Goal: Task Accomplishment & Management: Manage account settings

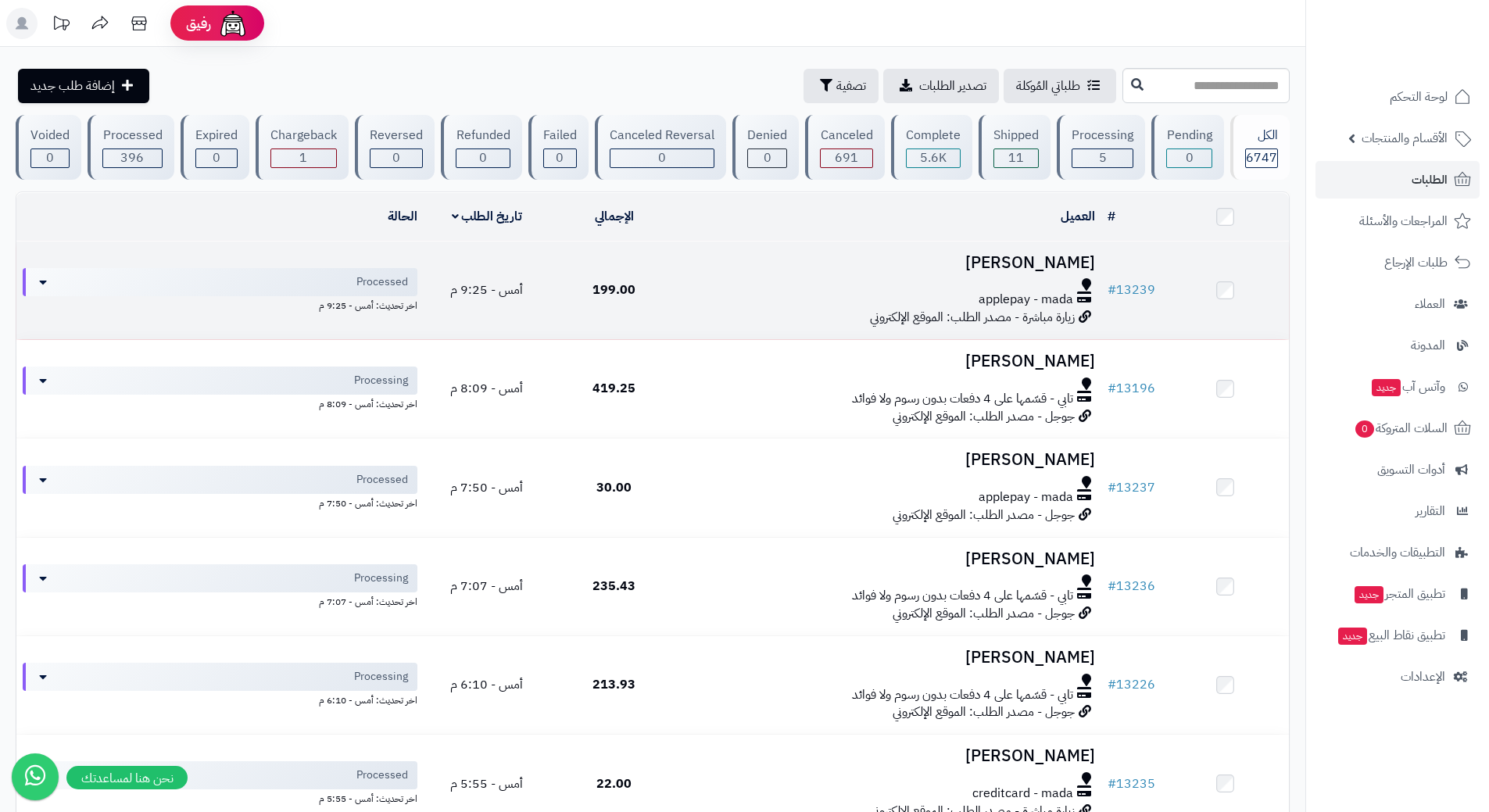
click at [714, 291] on div "applepay - mada" at bounding box center [889, 300] width 411 height 18
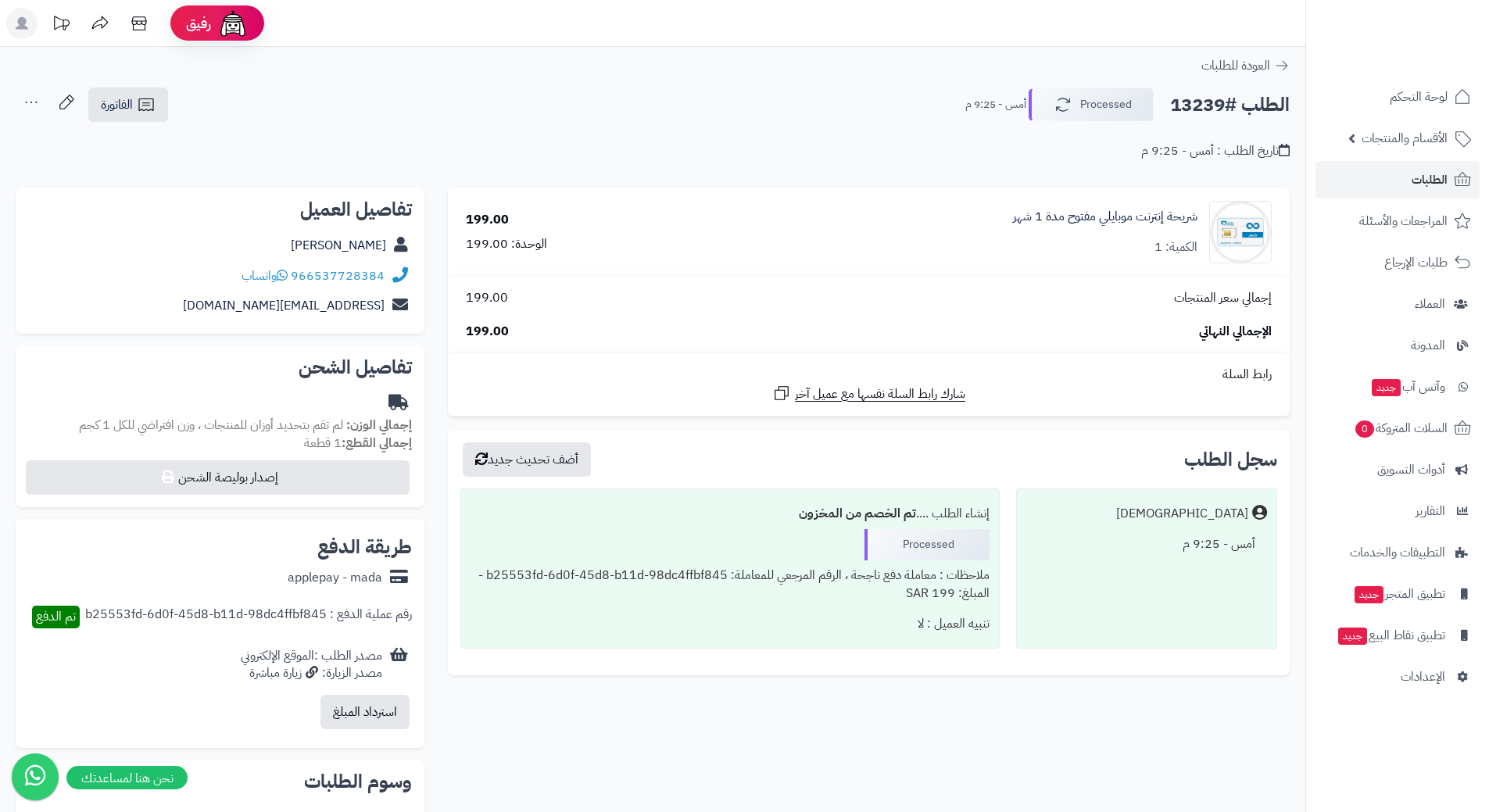
click at [1246, 110] on h2 "الطلب #13239" at bounding box center [1229, 104] width 119 height 32
copy div "الطلب #13239 Processed"
click at [284, 276] on icon at bounding box center [282, 275] width 11 height 13
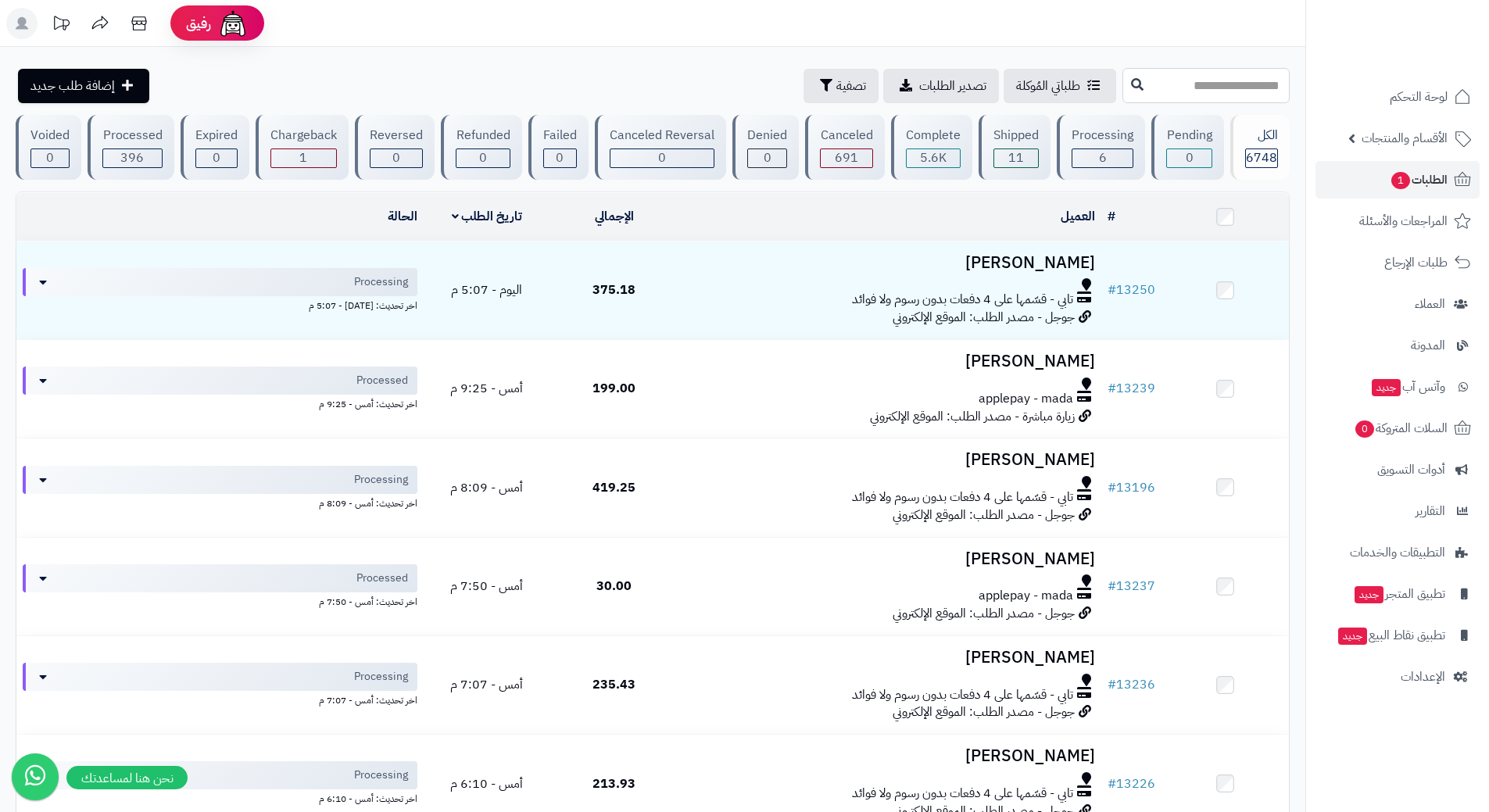
click at [1156, 82] on input "text" at bounding box center [1205, 85] width 167 height 35
type input "*****"
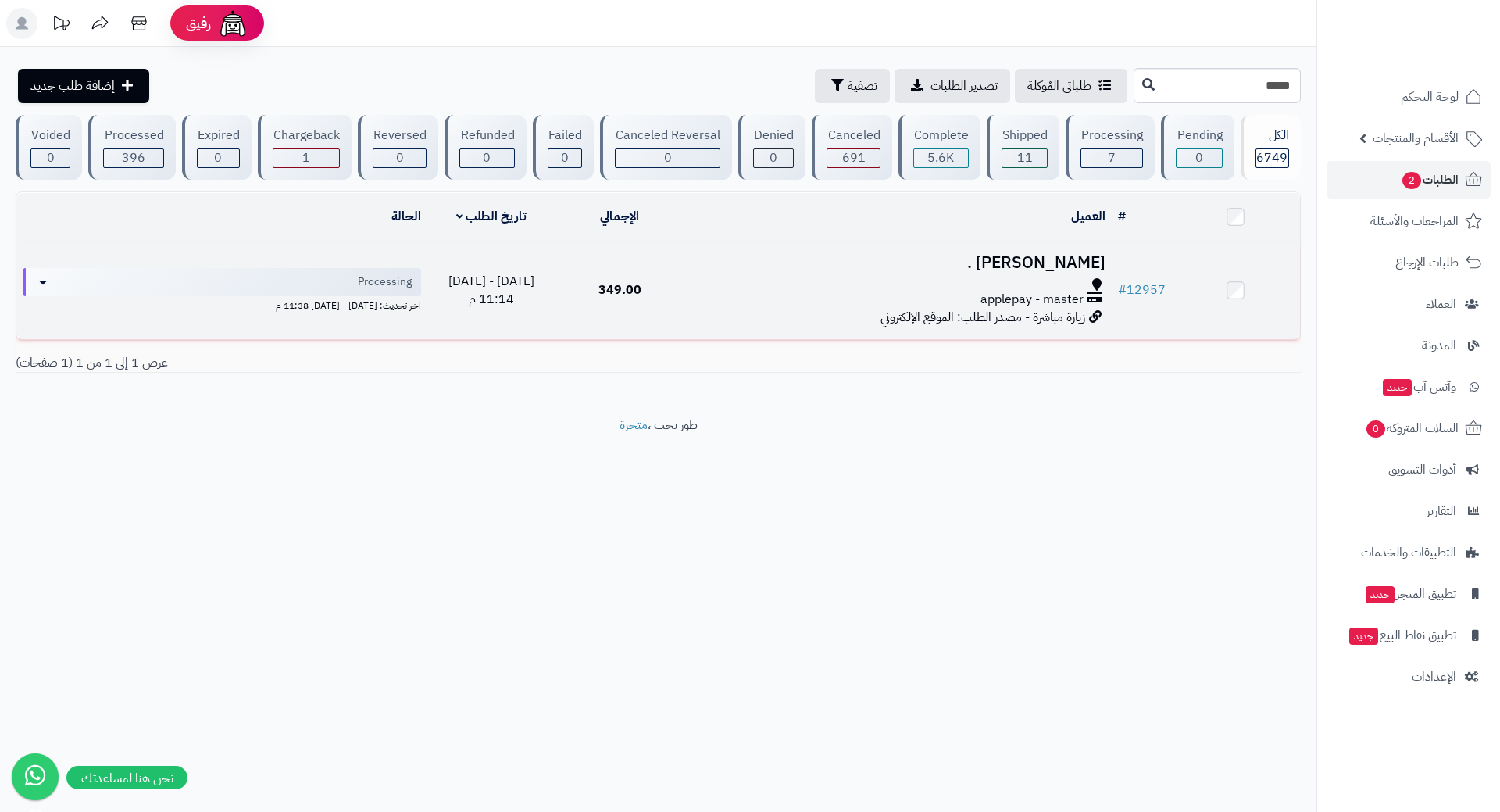
click at [758, 283] on div at bounding box center [898, 284] width 415 height 13
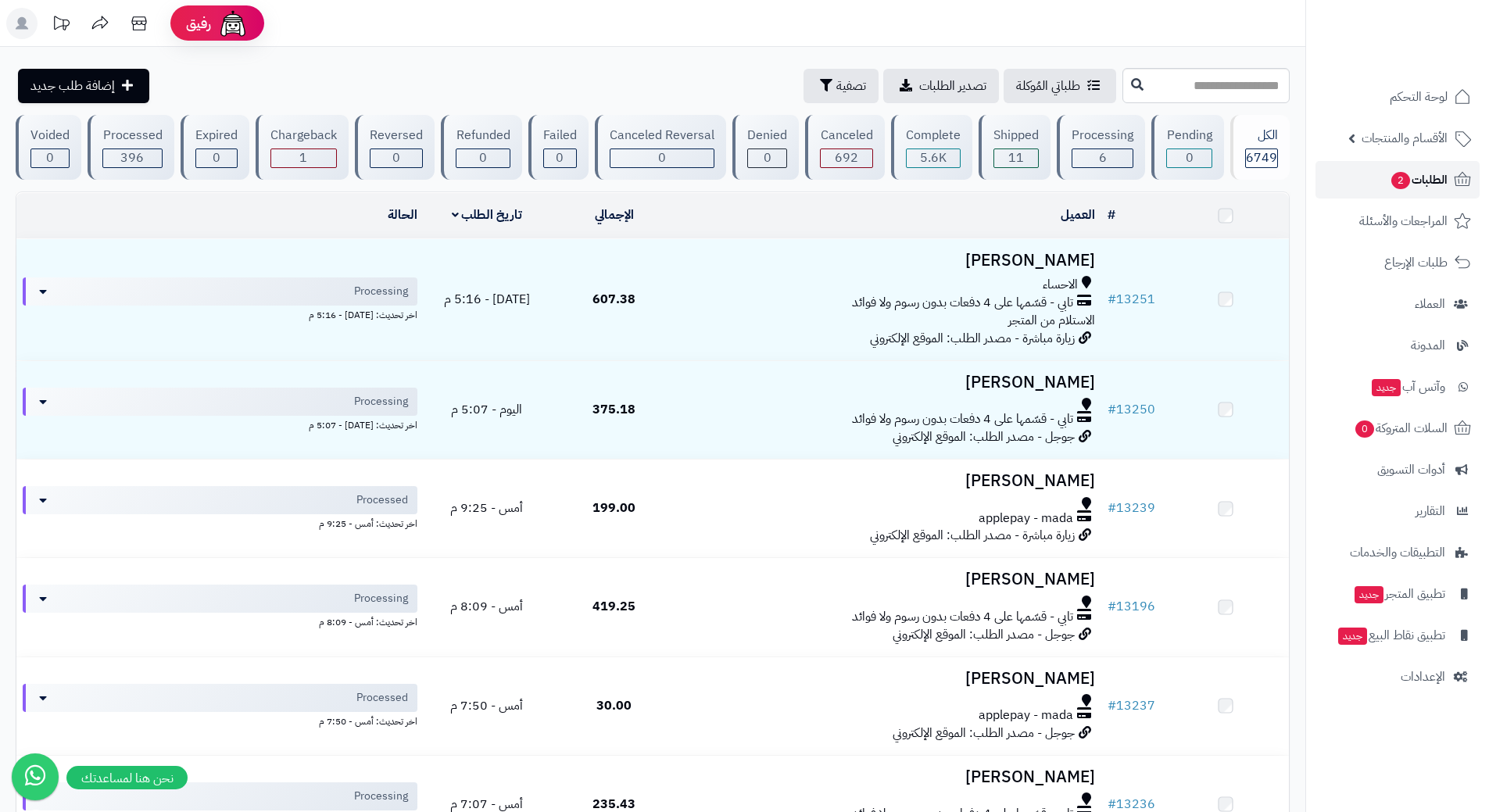
click at [1379, 180] on link "الطلبات 2" at bounding box center [1396, 180] width 164 height 38
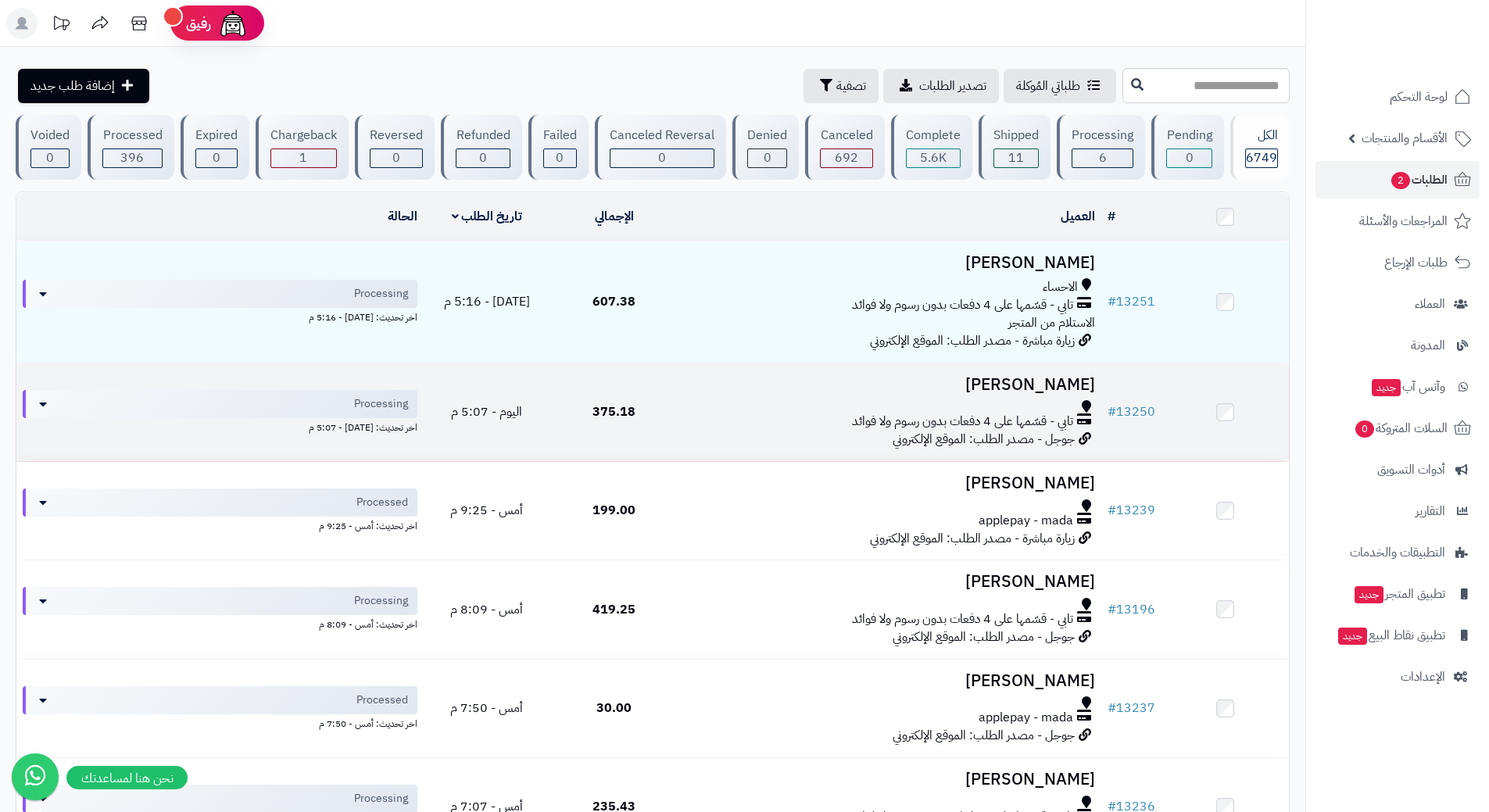
click at [683, 405] on td "[PERSON_NAME] تابي - قسّمها على 4 دفعات بدون رسوم ولا فوائد جوجل - مصدر الطلب: …" at bounding box center [890, 412] width 424 height 98
click at [683, 405] on td "طلال الحربي تابي - قسّمها على 4 دفعات بدون رسوم ولا فوائد جوجل - مصدر الطلب: ال…" at bounding box center [890, 412] width 424 height 98
click at [692, 406] on div at bounding box center [889, 406] width 411 height 13
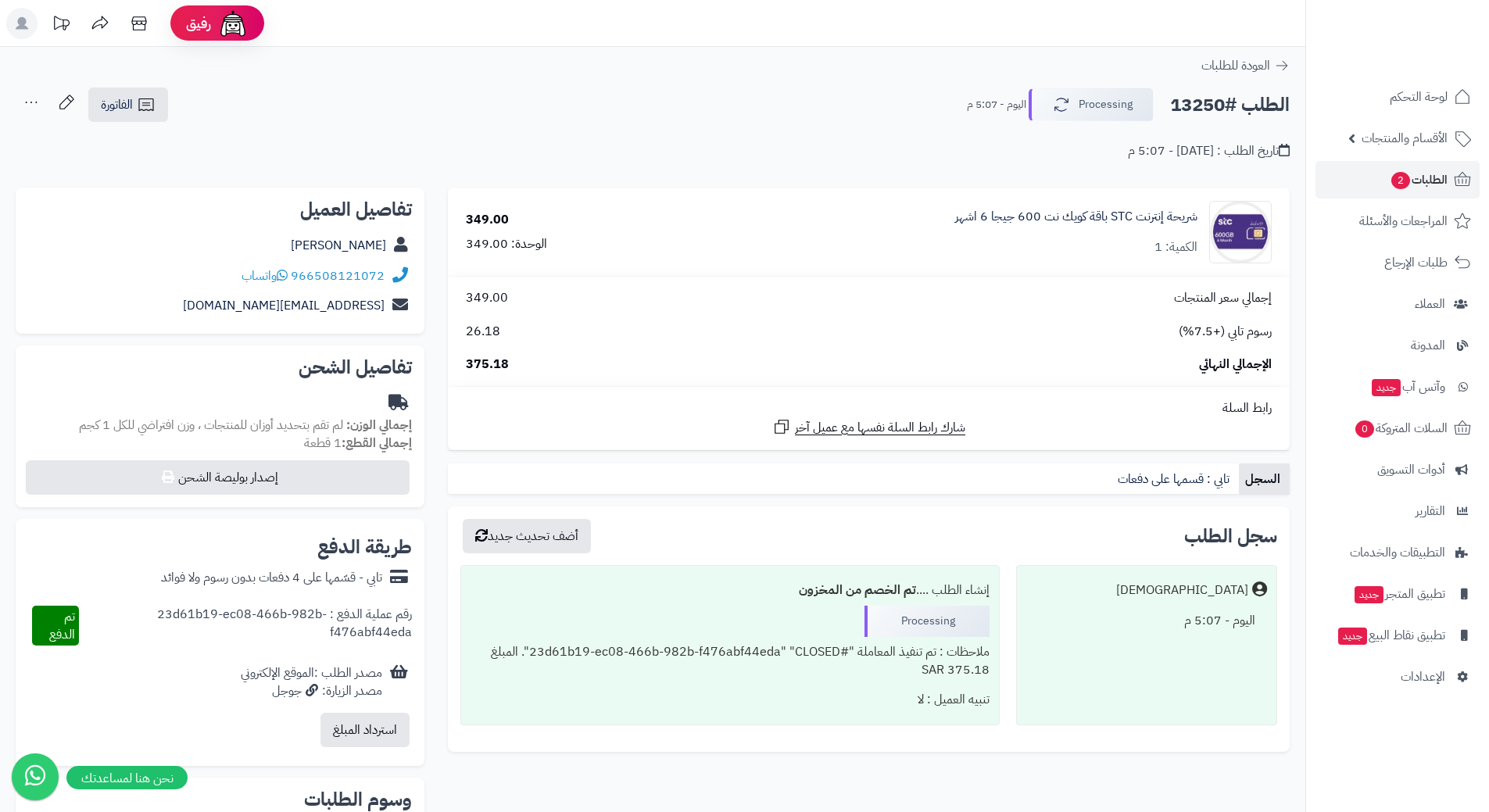
click at [1241, 105] on h2 "الطلب #13250" at bounding box center [1229, 104] width 119 height 32
click at [1239, 105] on h2 "الطلب #13250" at bounding box center [1229, 104] width 119 height 32
click at [1238, 105] on h2 "الطلب #13250" at bounding box center [1229, 104] width 119 height 32
click at [1239, 106] on h2 "الطلب #13250" at bounding box center [1229, 104] width 119 height 32
click at [1241, 107] on h2 "الطلب #13250" at bounding box center [1229, 104] width 119 height 32
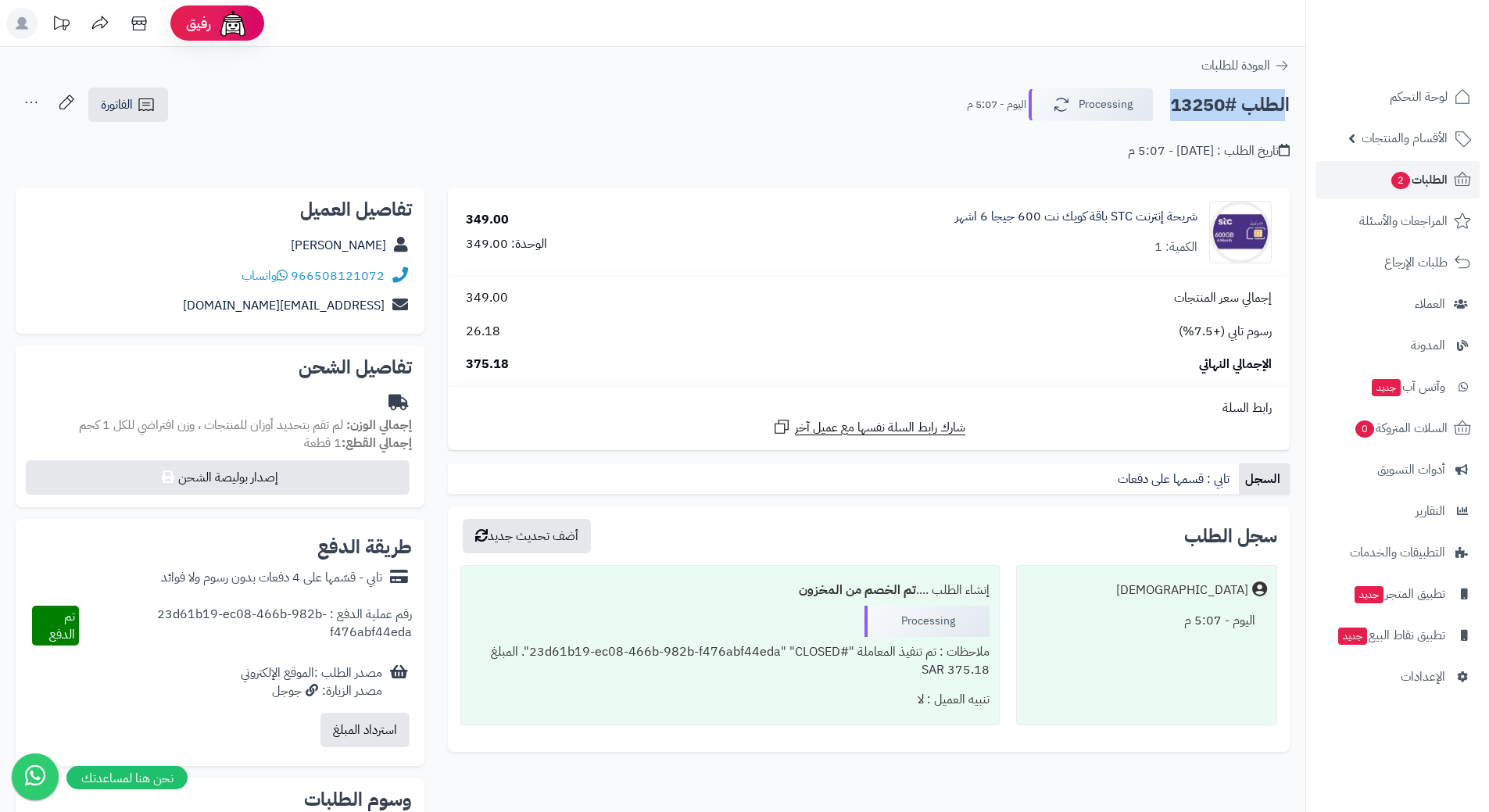
click at [1241, 107] on h2 "الطلب #13250" at bounding box center [1229, 104] width 119 height 32
click at [1241, 108] on h2 "الطلب #13250" at bounding box center [1229, 104] width 119 height 32
copy div "الطلب #13250 Processing"
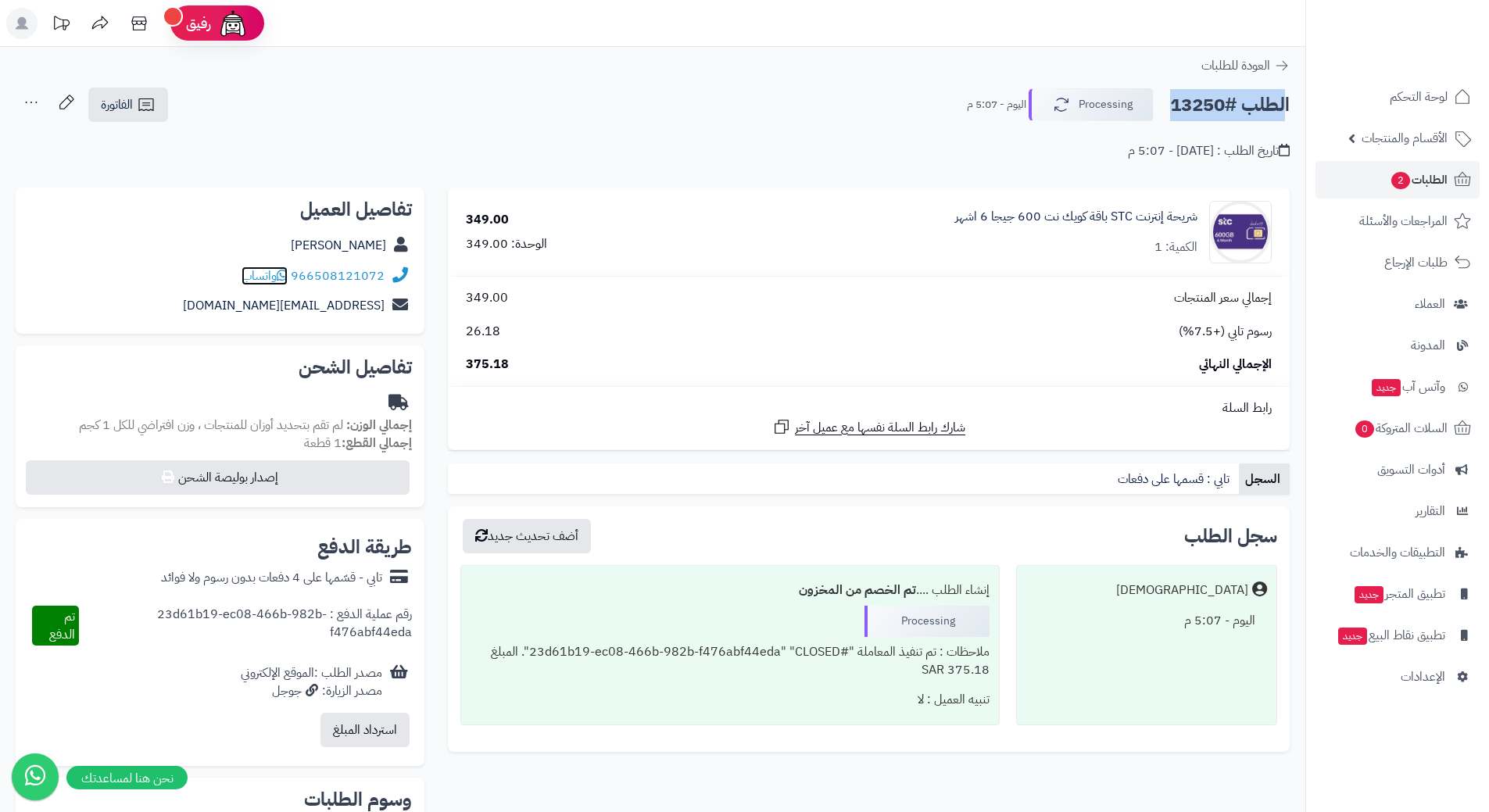
click at [280, 278] on span "واتساب" at bounding box center [265, 276] width 46 height 19
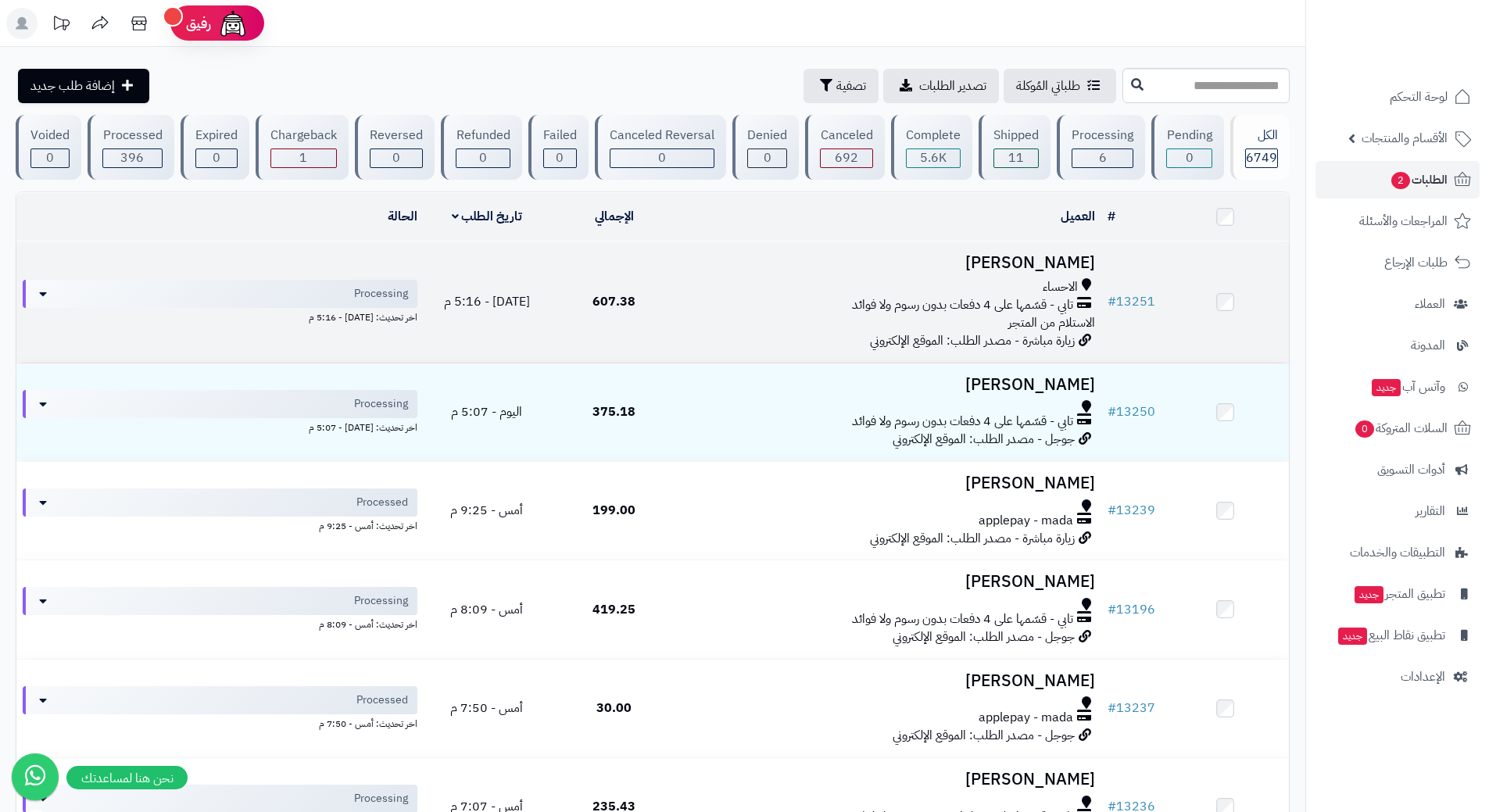
click at [686, 297] on div "تابي - قسّمها على 4 دفعات بدون رسوم ولا فوائد" at bounding box center [889, 305] width 411 height 18
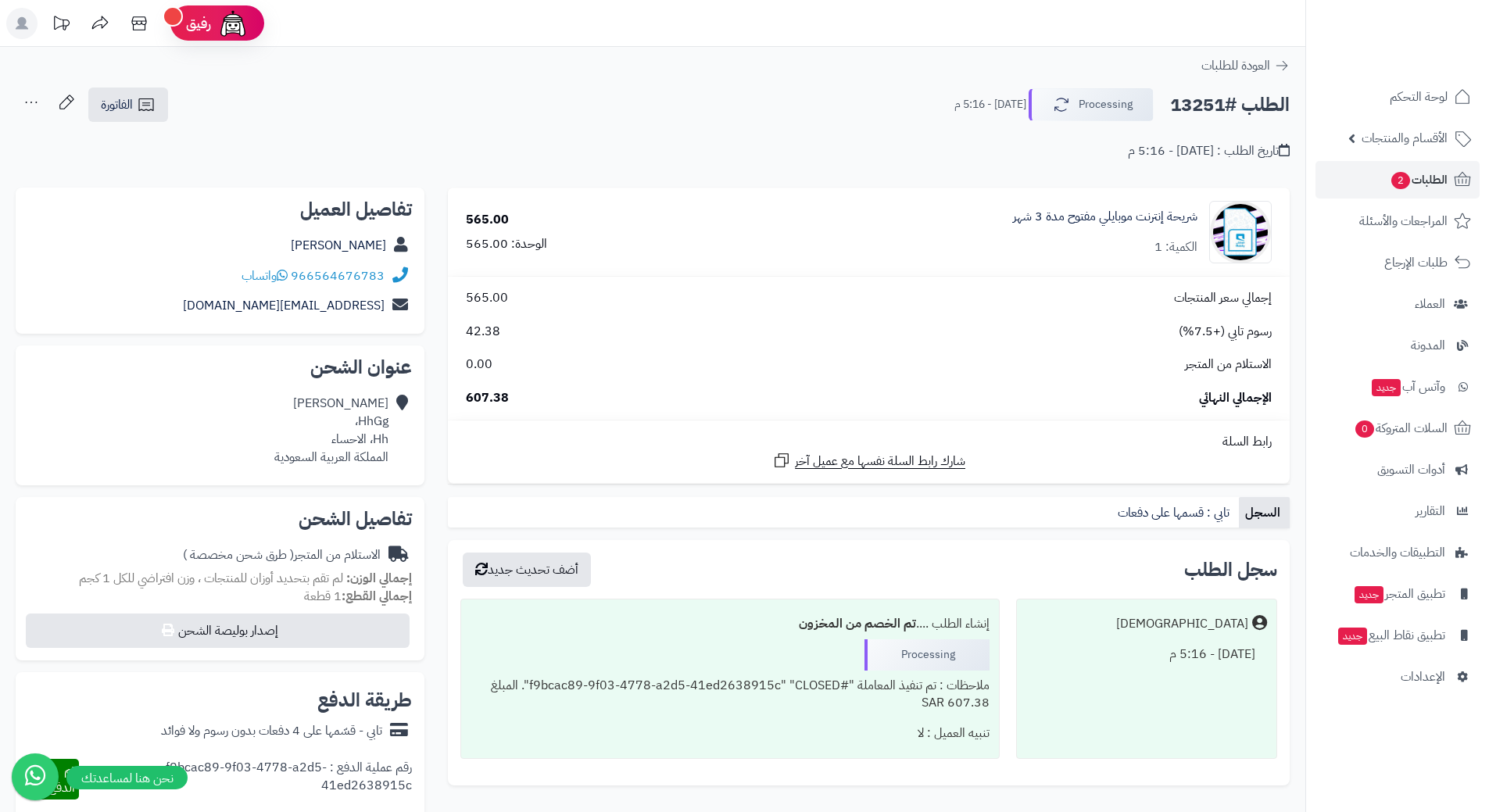
click at [1238, 102] on h2 "الطلب #13251" at bounding box center [1229, 104] width 119 height 32
copy div "الطلب #13251 Processing"
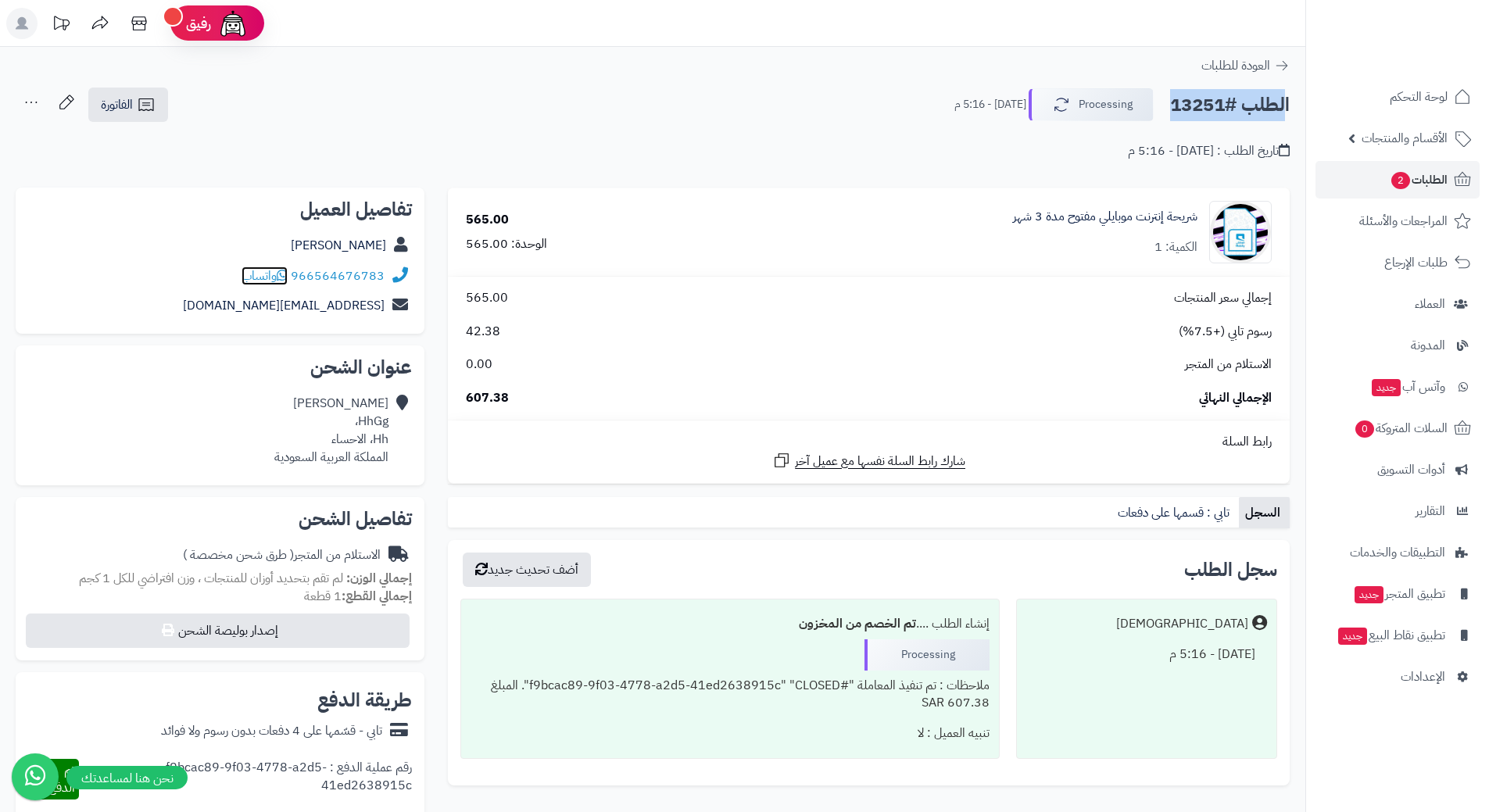
click at [288, 275] on icon at bounding box center [282, 275] width 11 height 13
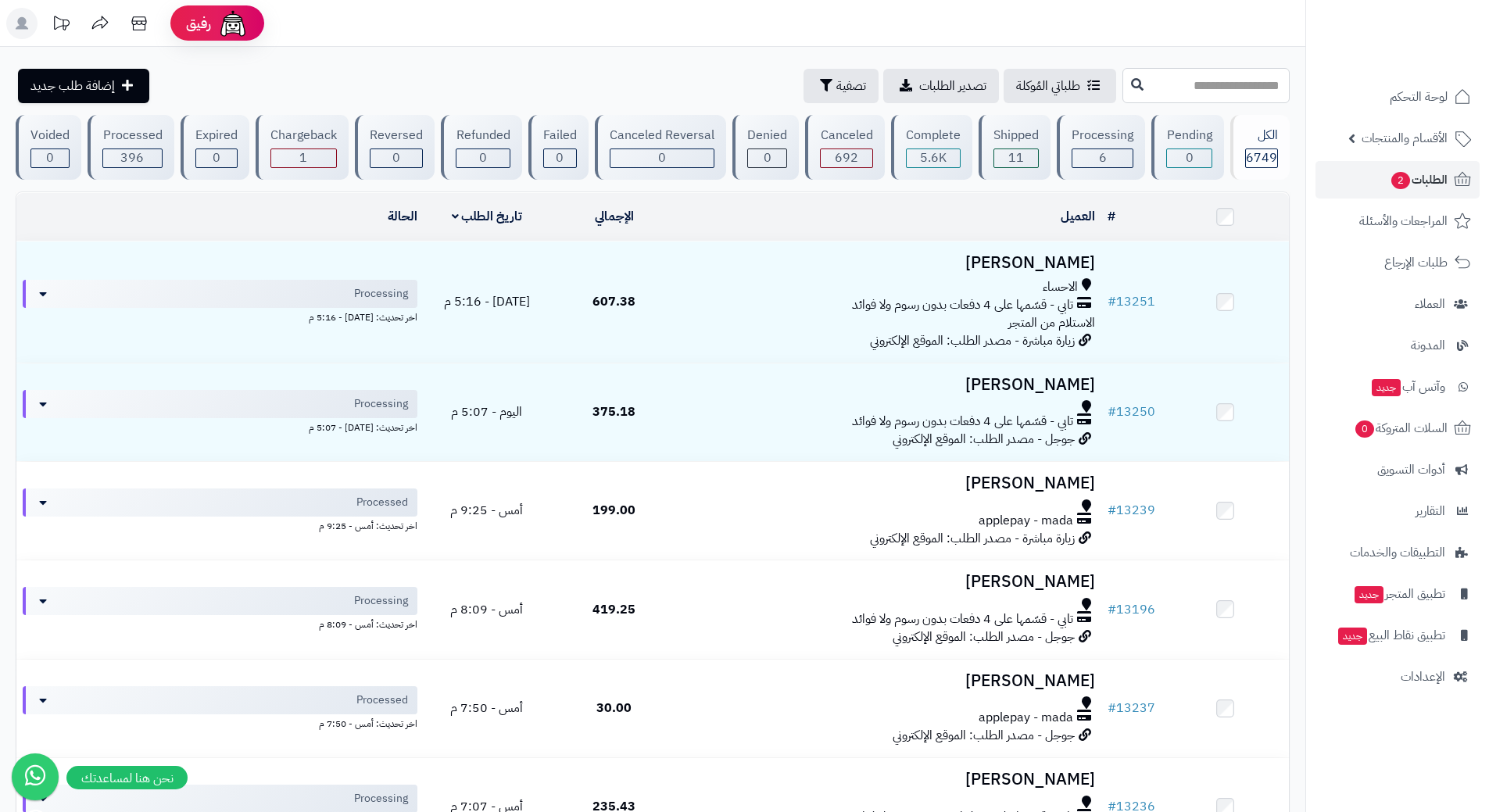
click at [1122, 82] on input "text" at bounding box center [1205, 85] width 167 height 35
type input "*****"
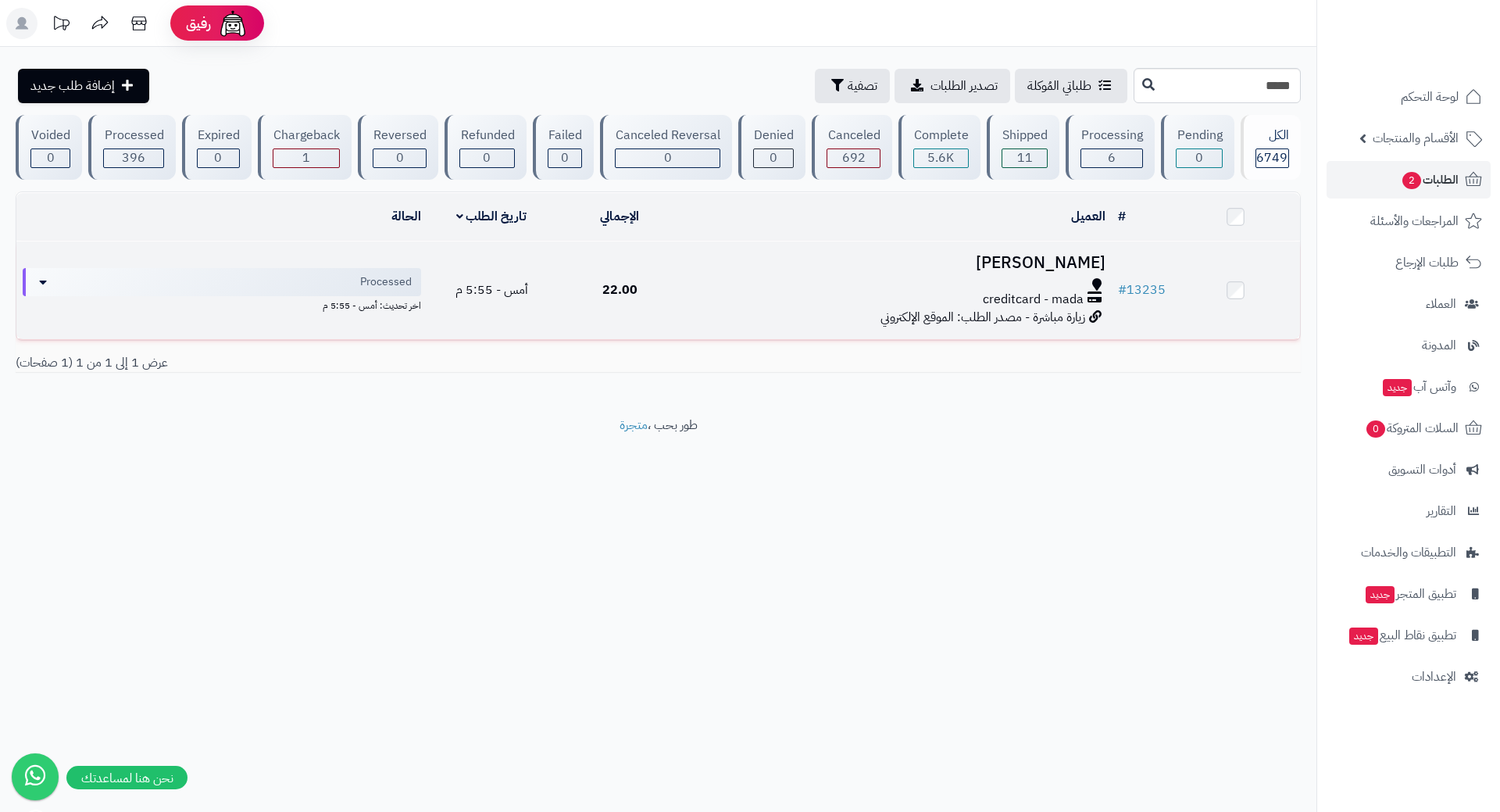
click at [707, 302] on div "creditcard - mada" at bounding box center [898, 300] width 415 height 18
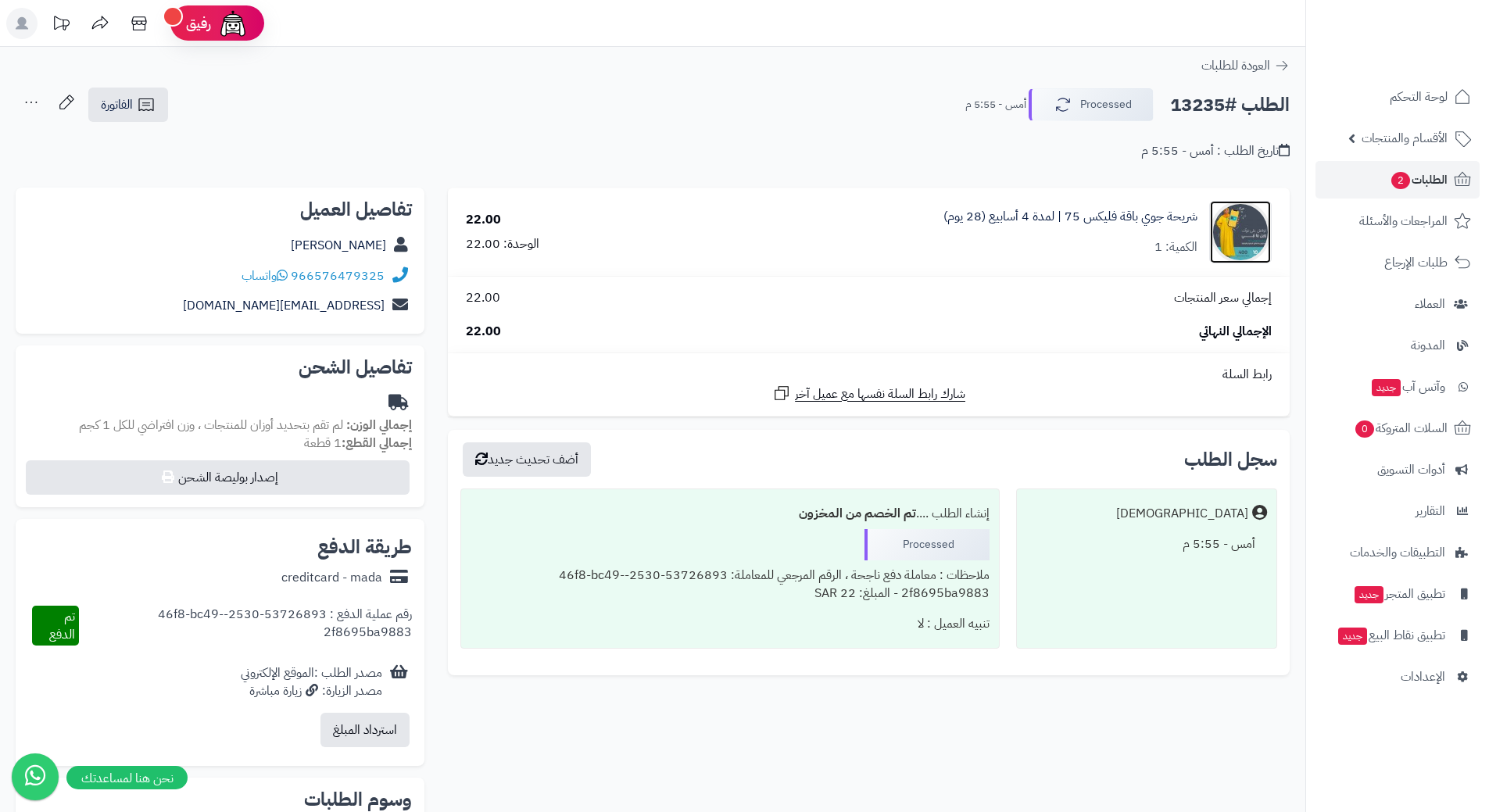
click at [1234, 230] on img at bounding box center [1239, 232] width 61 height 63
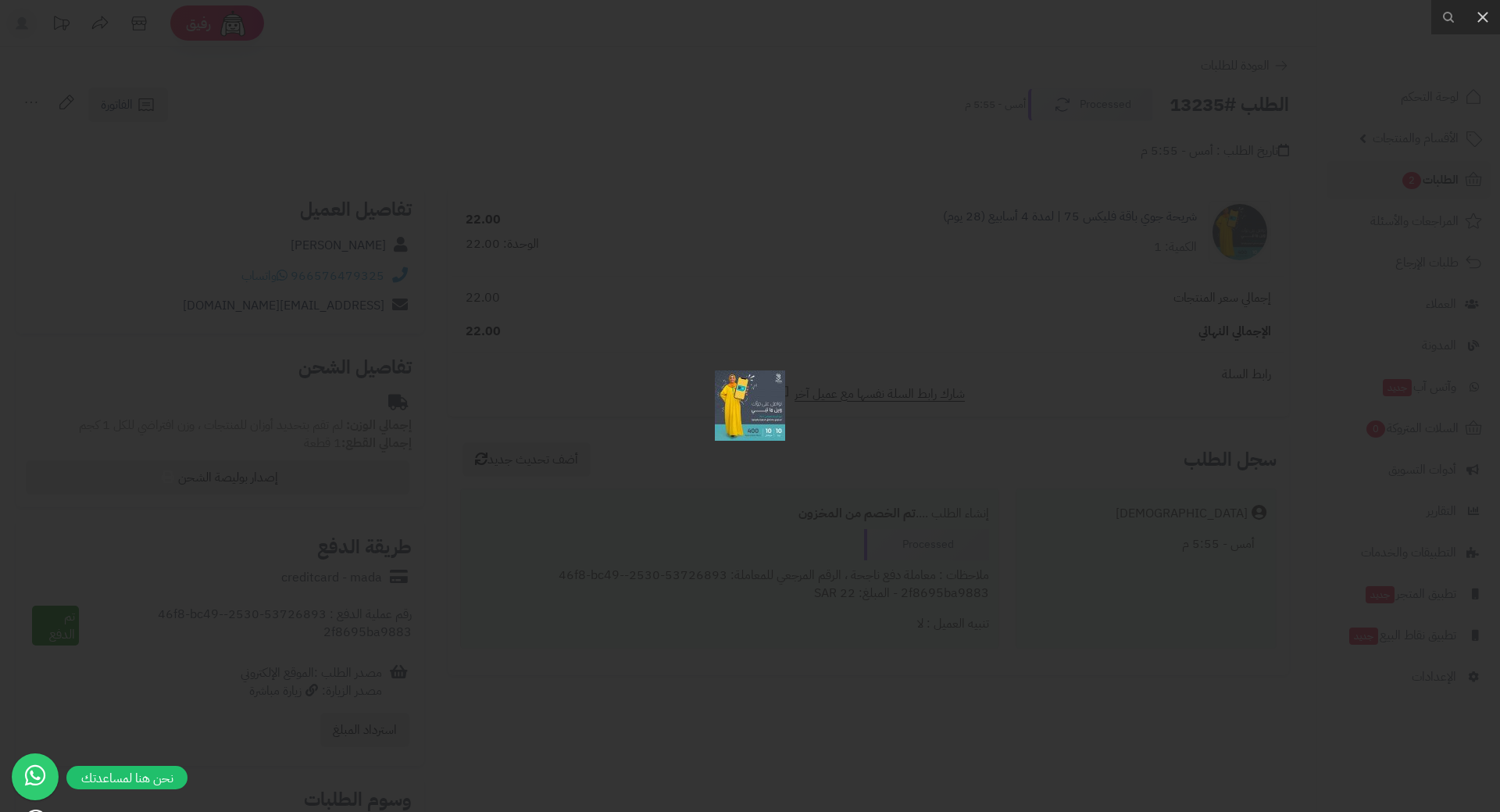
click at [740, 445] on div at bounding box center [750, 406] width 1500 height 812
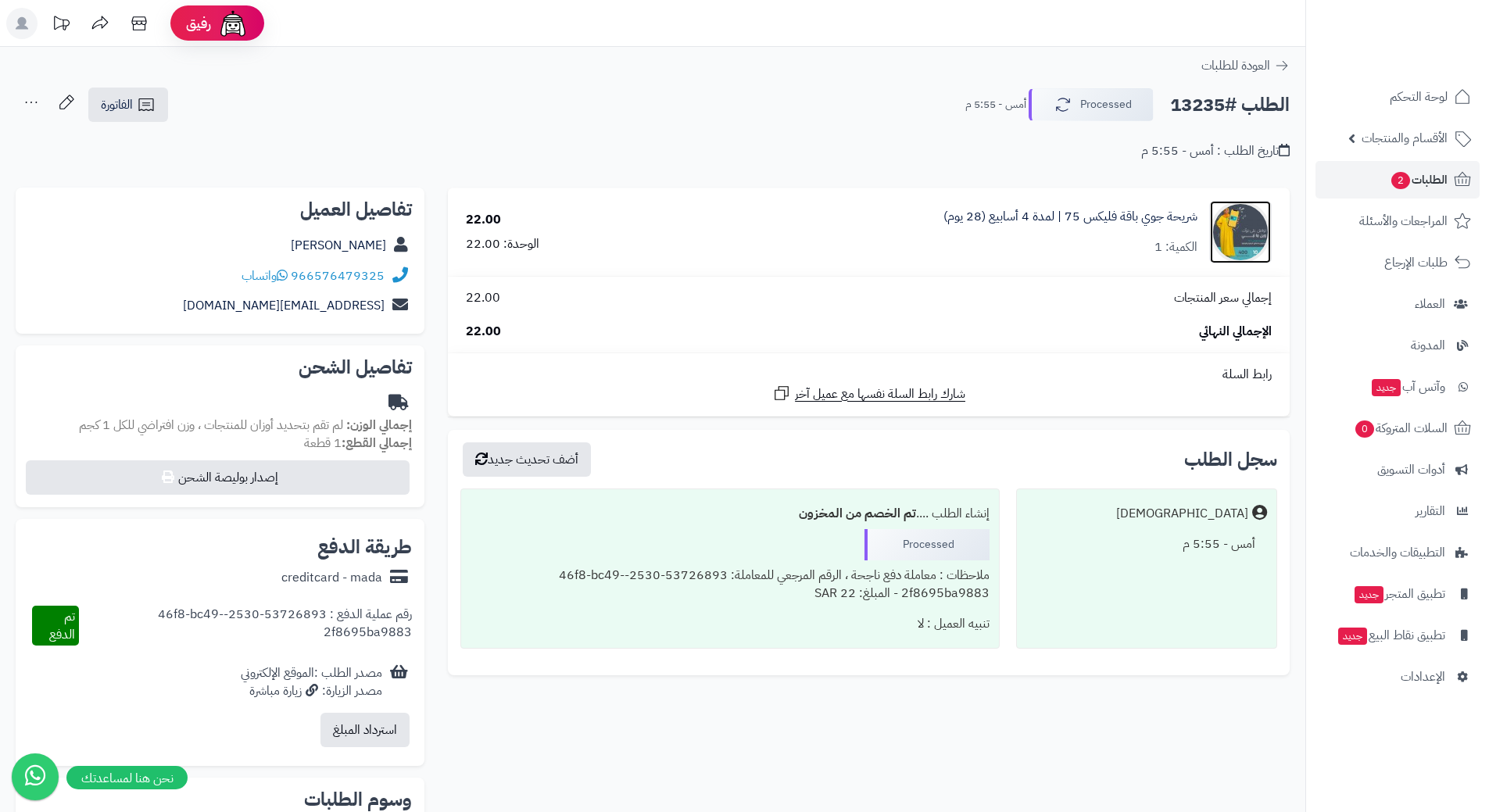
click at [1256, 229] on img at bounding box center [1239, 232] width 61 height 63
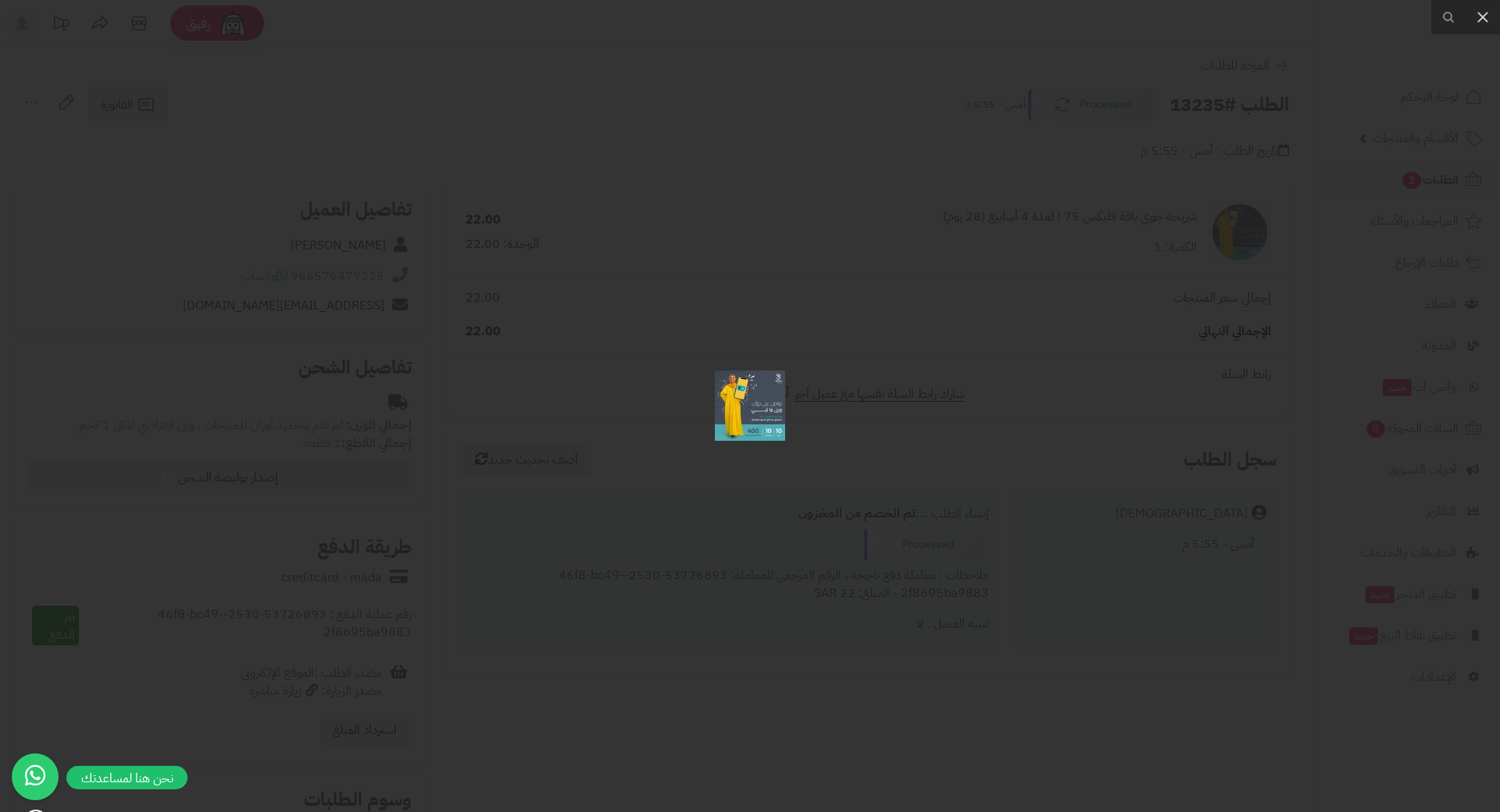
click at [750, 426] on img at bounding box center [750, 405] width 71 height 71
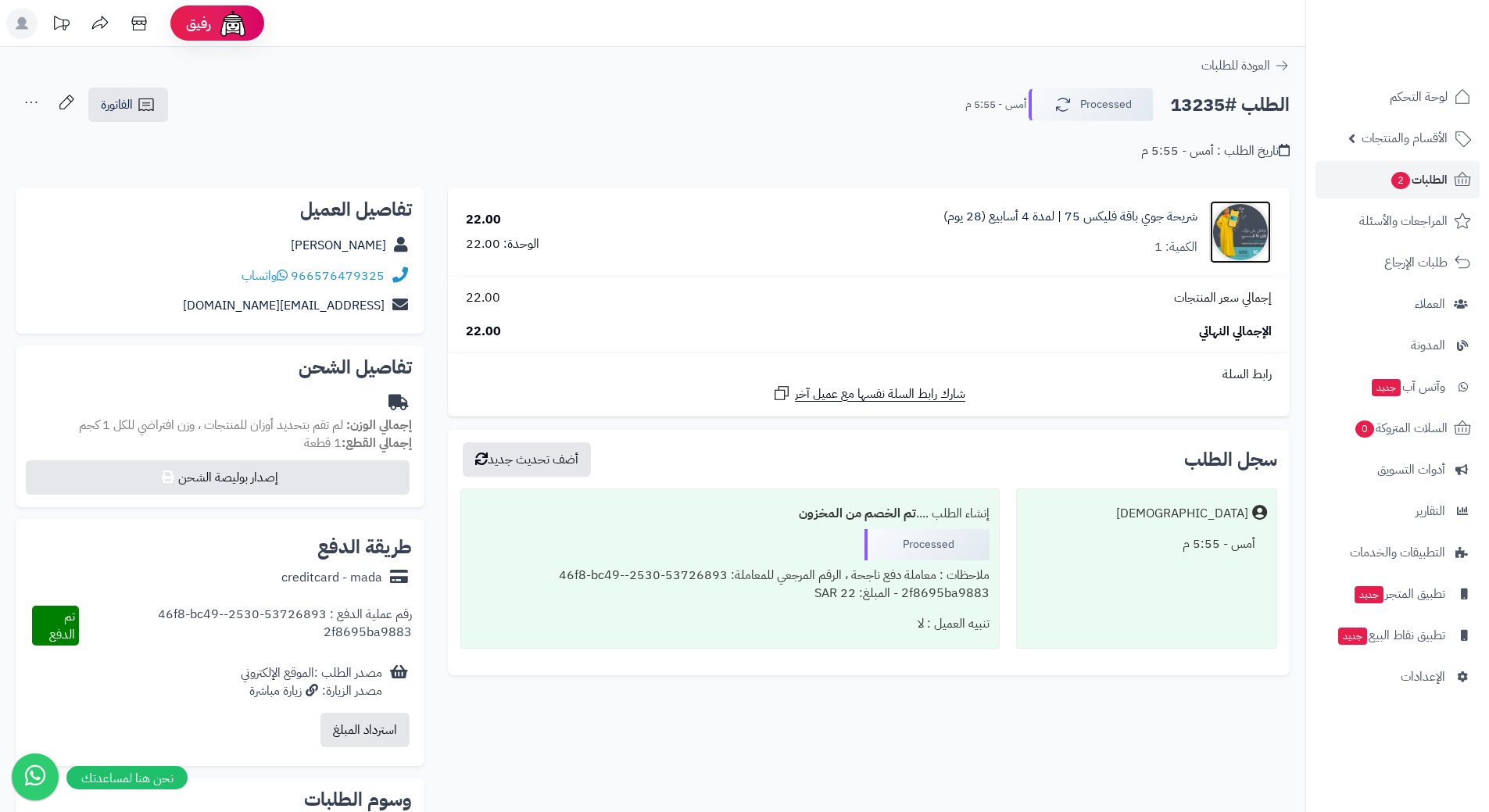
click at [1253, 232] on img at bounding box center [1239, 232] width 61 height 63
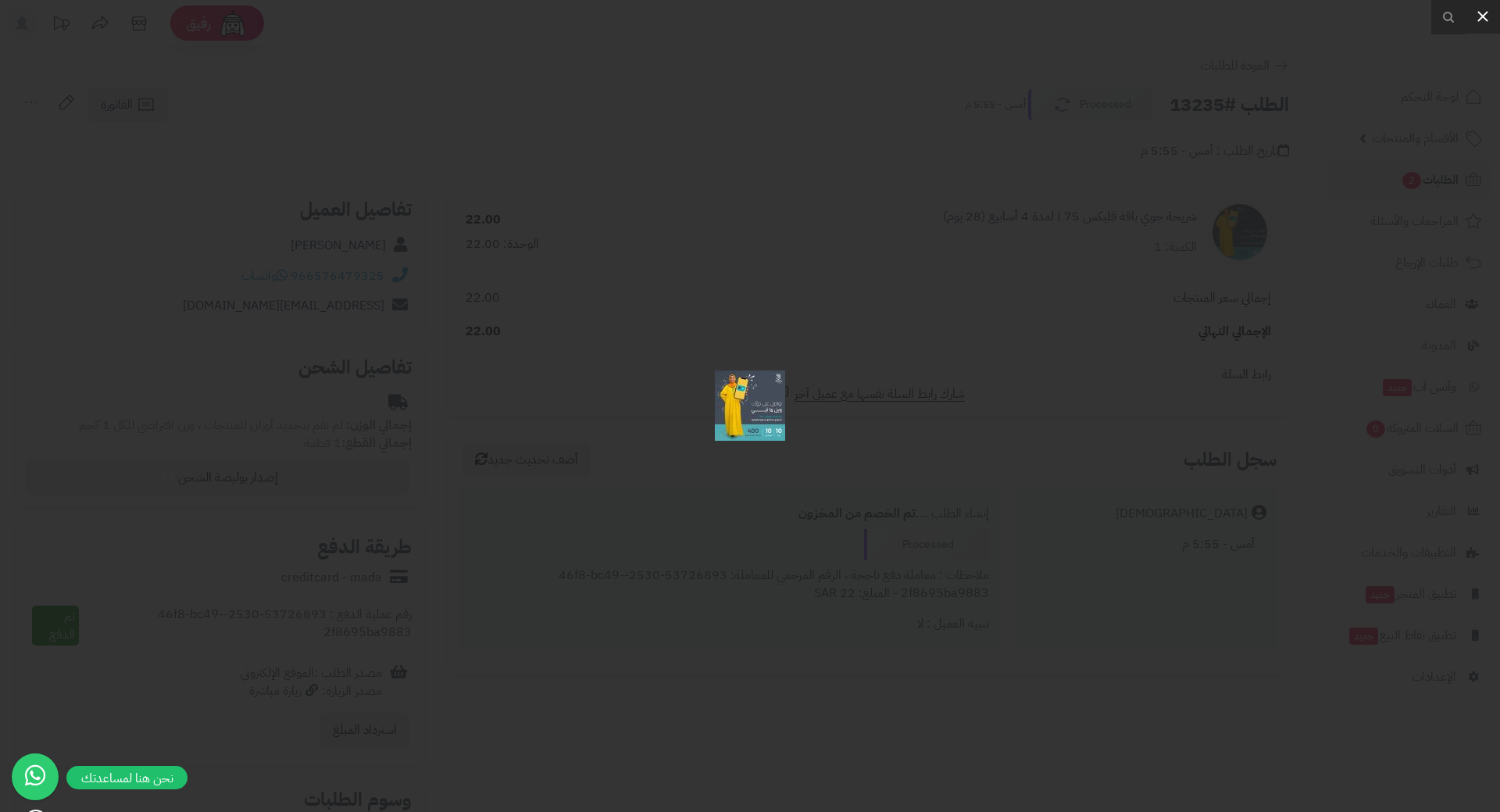
click at [1488, 14] on button at bounding box center [1483, 16] width 35 height 35
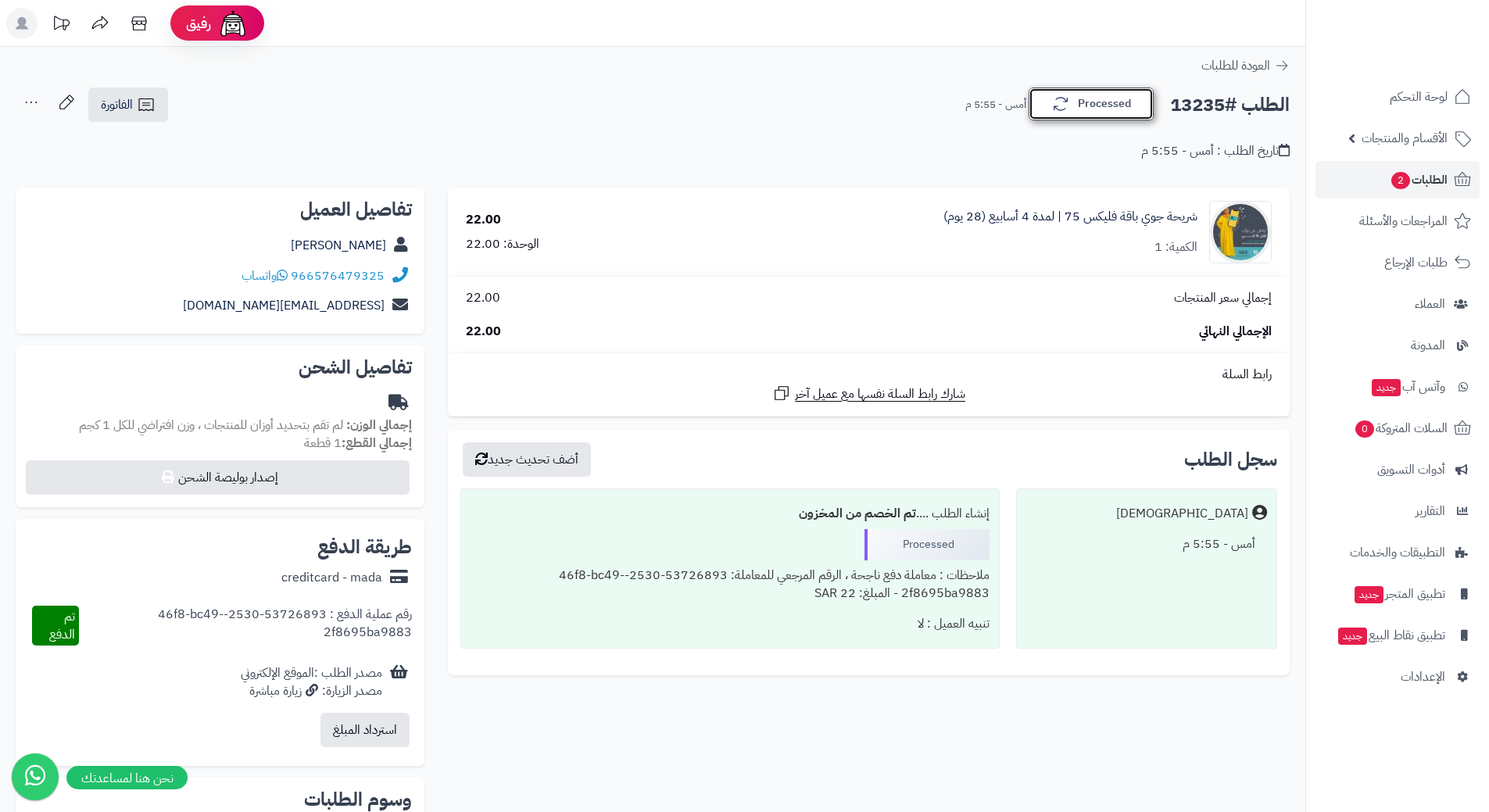
click at [1096, 107] on button "Processed" at bounding box center [1091, 103] width 125 height 33
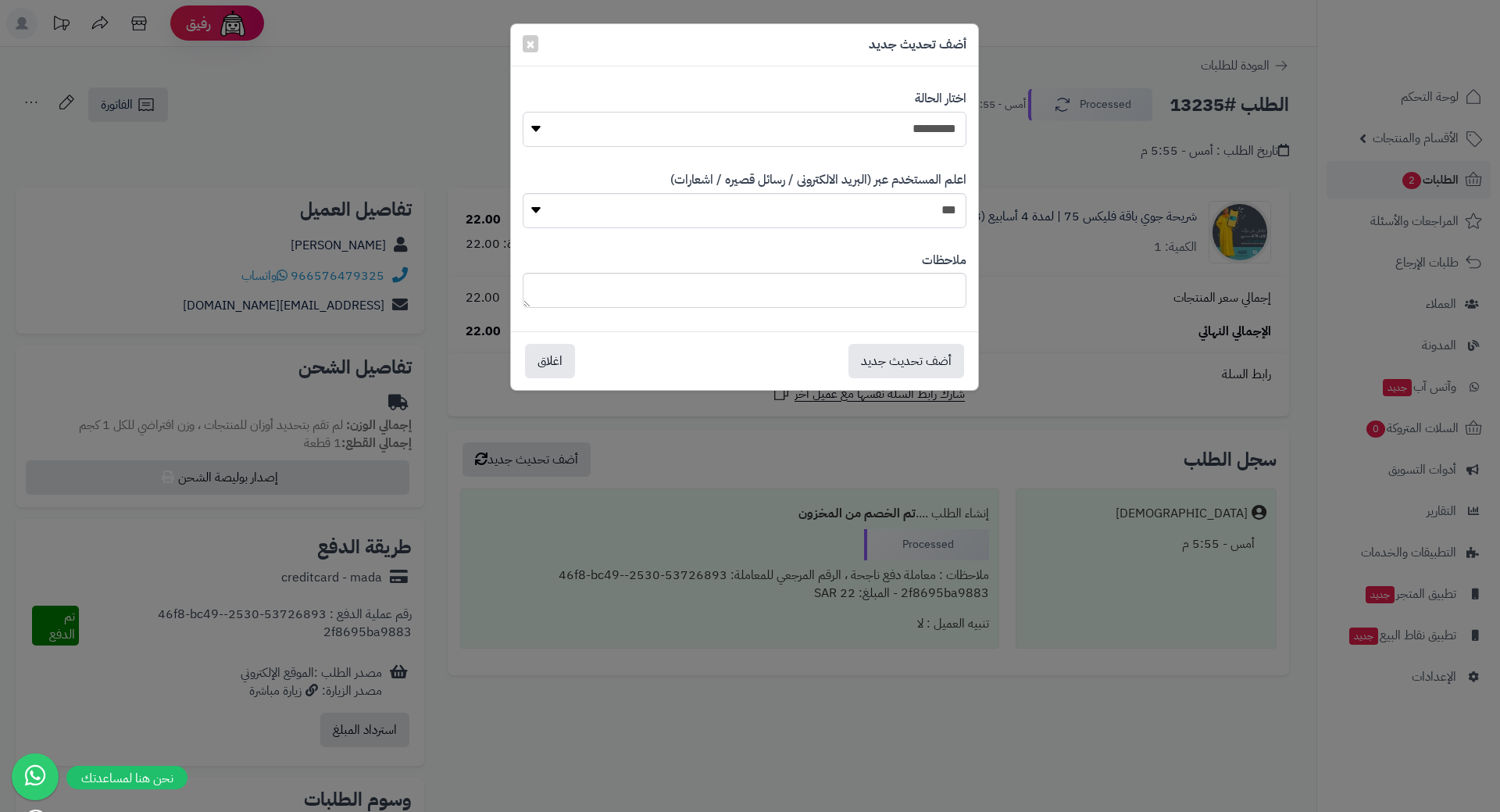
drag, startPoint x: 942, startPoint y: 116, endPoint x: 952, endPoint y: 130, distance: 17.2
click at [942, 116] on select "**********" at bounding box center [745, 128] width 444 height 35
select select "*"
click at [523, 111] on select "**********" at bounding box center [745, 128] width 444 height 35
click at [893, 360] on button "أضف تحديث جديد" at bounding box center [907, 360] width 115 height 35
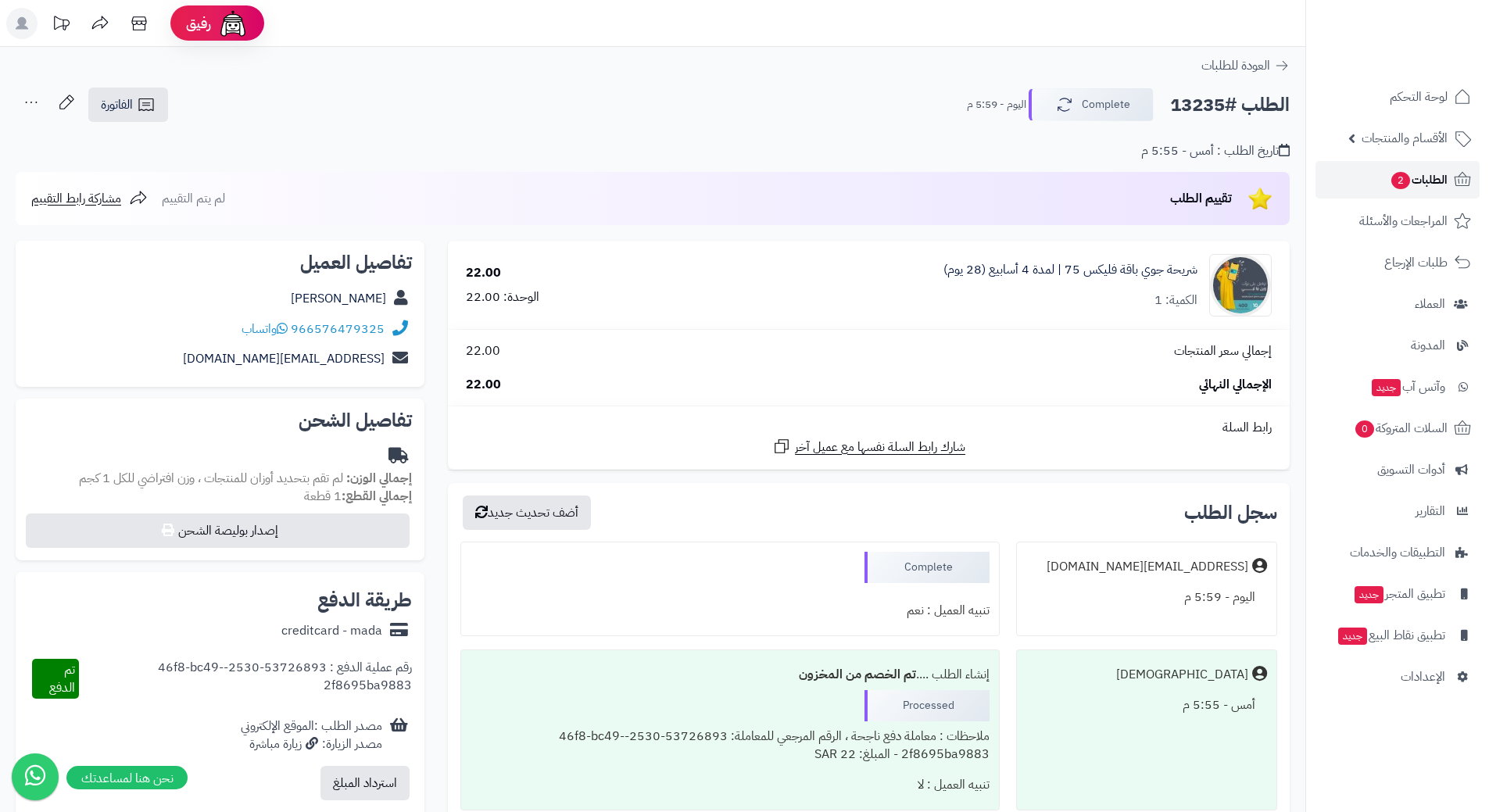
click at [1378, 186] on link "الطلبات 2" at bounding box center [1396, 180] width 164 height 38
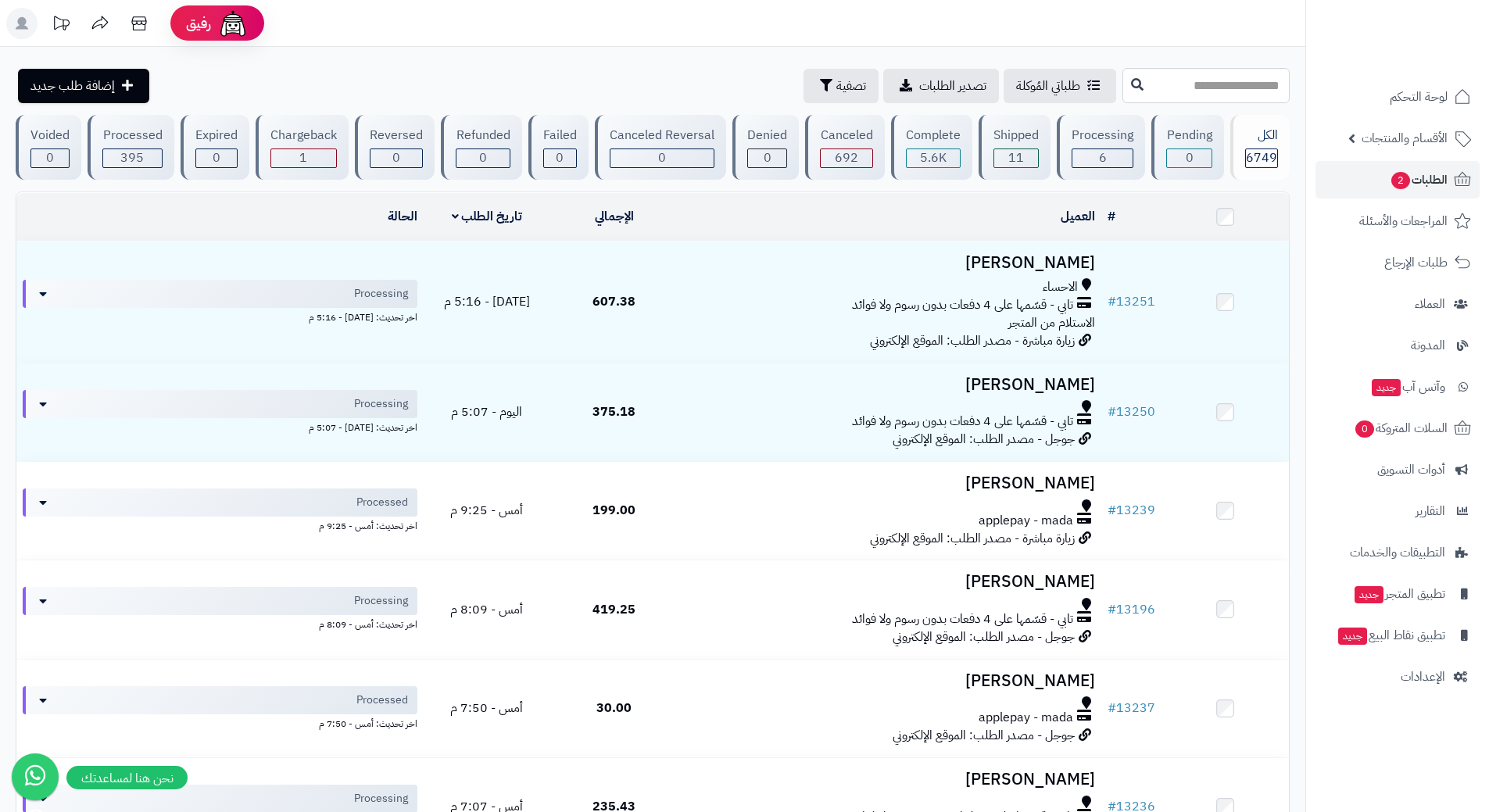
click at [1154, 81] on input "text" at bounding box center [1205, 85] width 167 height 35
paste input "*****"
type input "*****"
click at [1087, 82] on icon at bounding box center [1093, 85] width 13 height 13
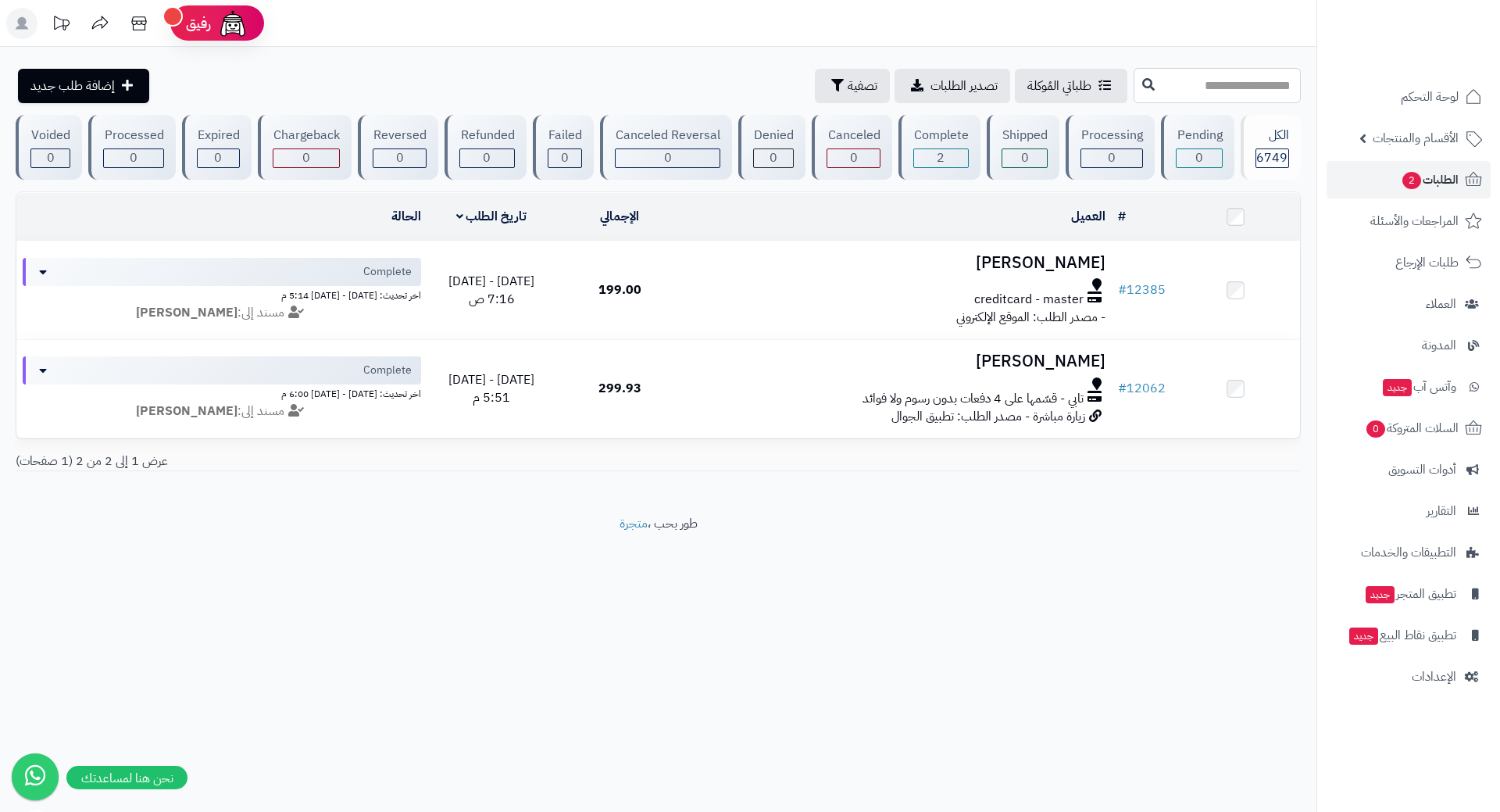
paste input "*****"
type input "*****"
click at [1143, 86] on icon at bounding box center [1149, 84] width 13 height 13
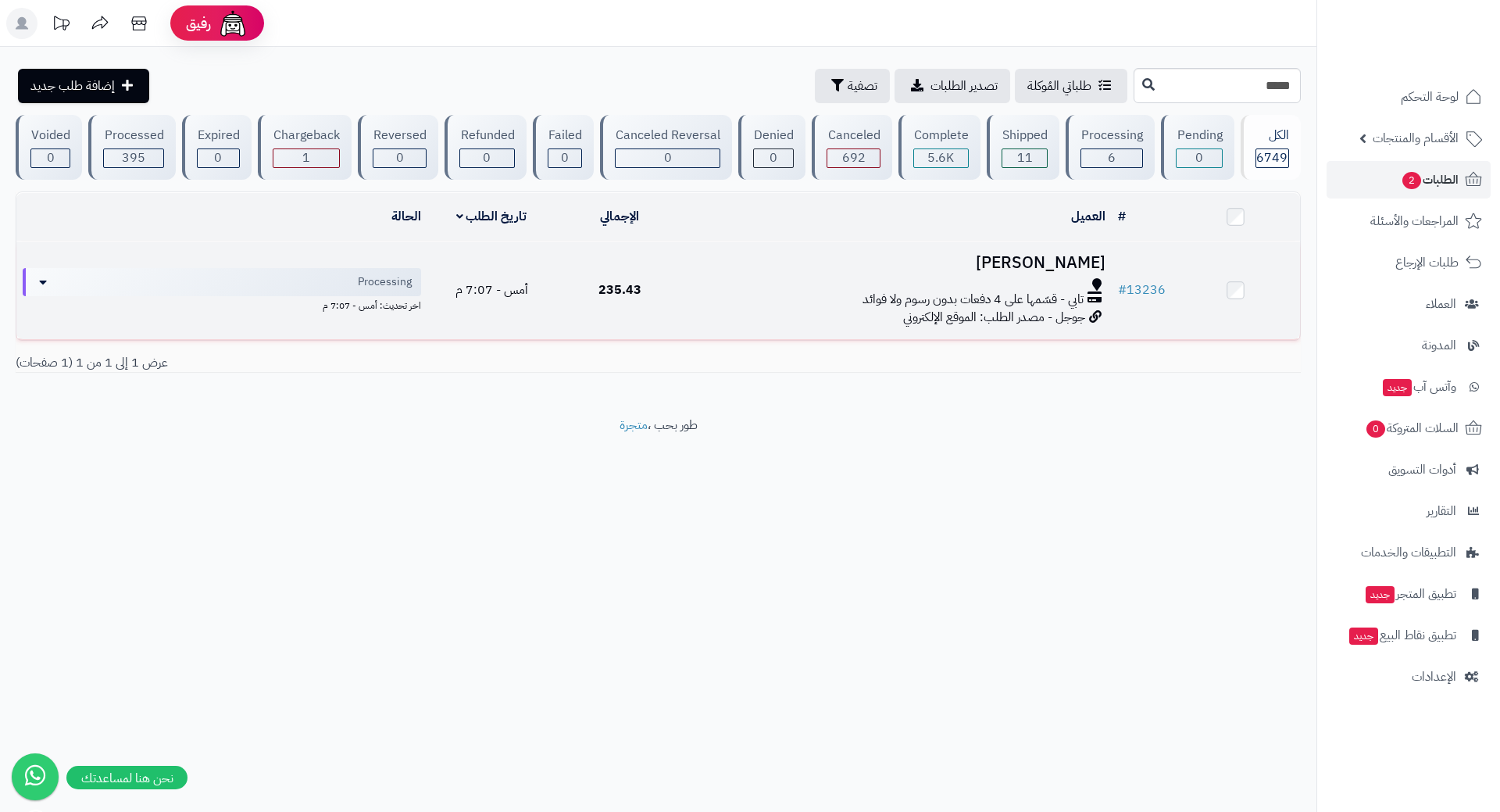
click at [737, 300] on div "تابي - قسّمها على 4 دفعات بدون رسوم ولا فوائد" at bounding box center [898, 300] width 415 height 18
click at [736, 300] on div "تابي - قسّمها على 4 دفعات بدون رسوم ولا فوائد" at bounding box center [898, 300] width 415 height 18
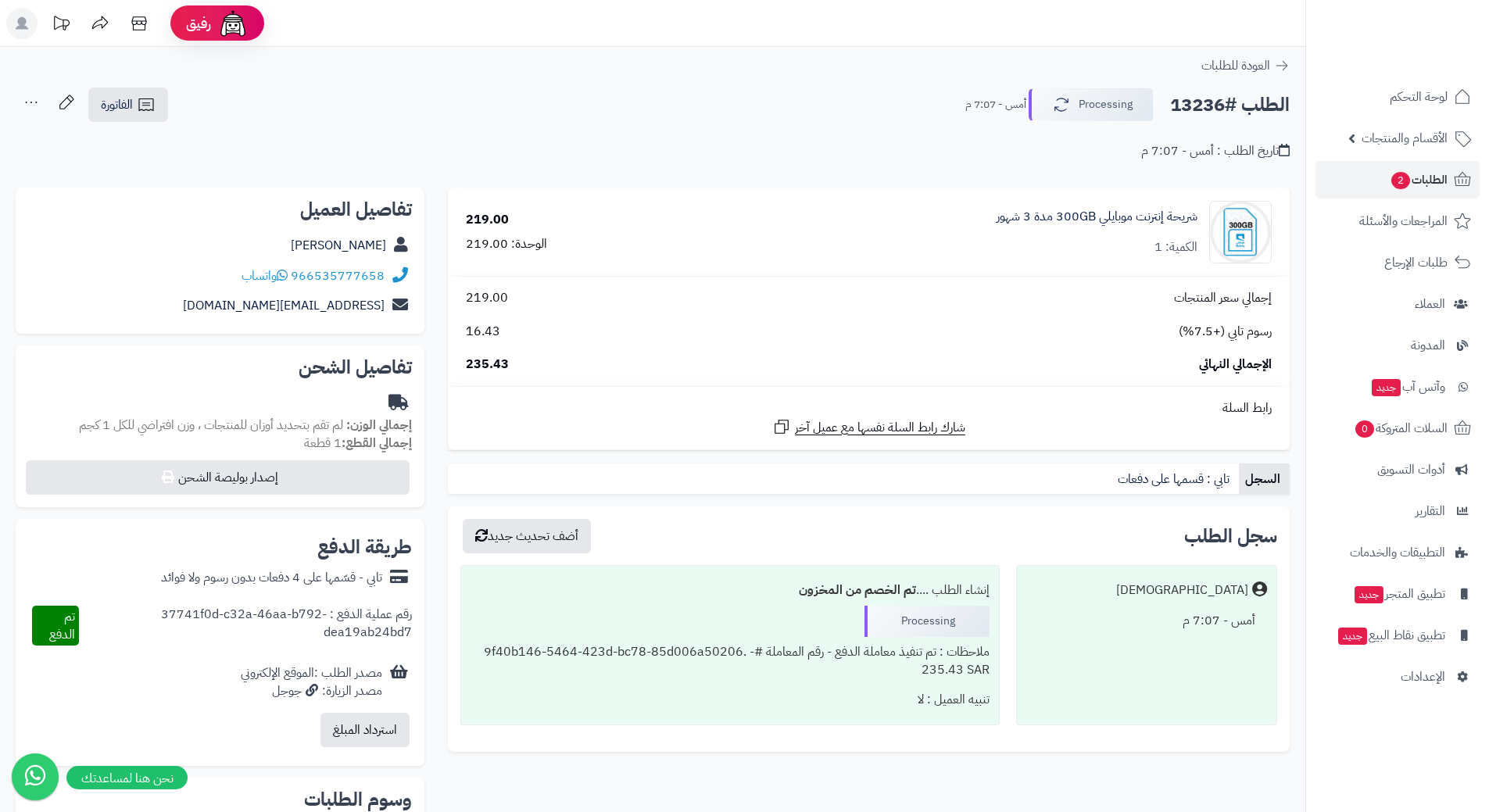
click at [1243, 109] on h2 "الطلب #13236" at bounding box center [1229, 104] width 119 height 32
copy div "الطلب #13236 Processing"
click at [286, 275] on icon at bounding box center [282, 275] width 11 height 13
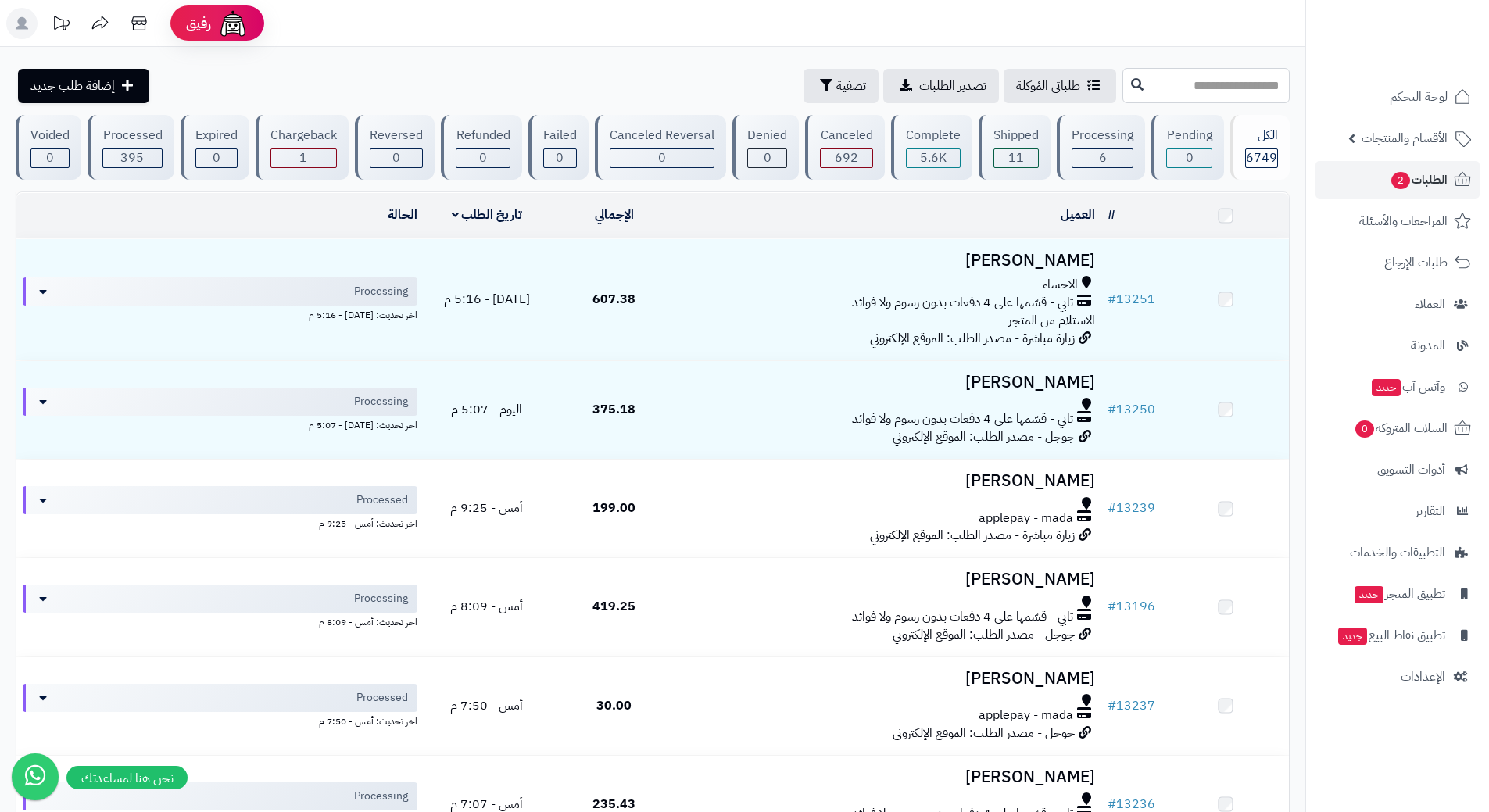
drag, startPoint x: 0, startPoint y: 0, endPoint x: 1183, endPoint y: 83, distance: 1185.9
click at [1173, 81] on input "text" at bounding box center [1205, 85] width 167 height 35
type input "*****"
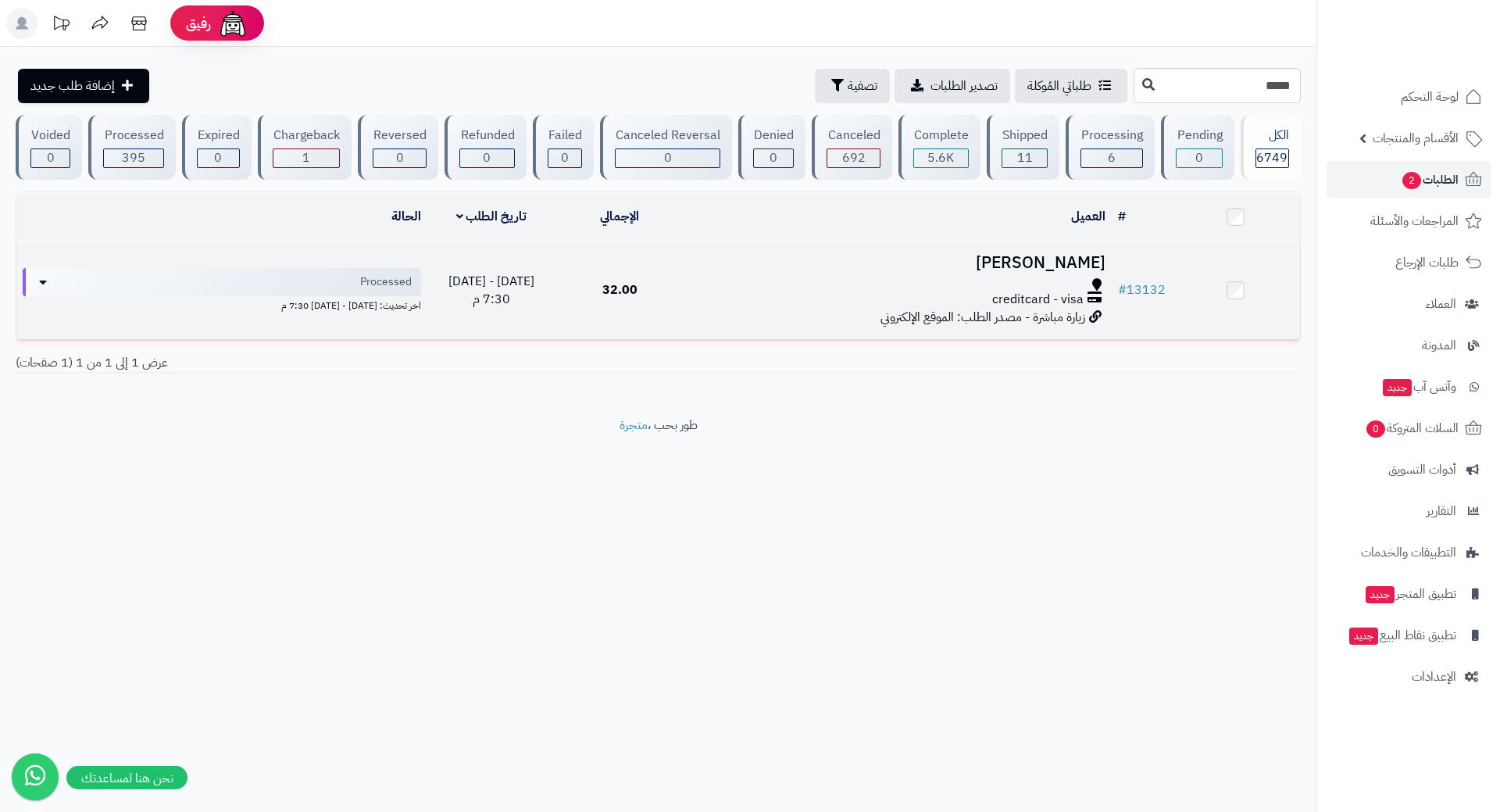
click at [748, 293] on div "creditcard - visa" at bounding box center [898, 300] width 415 height 18
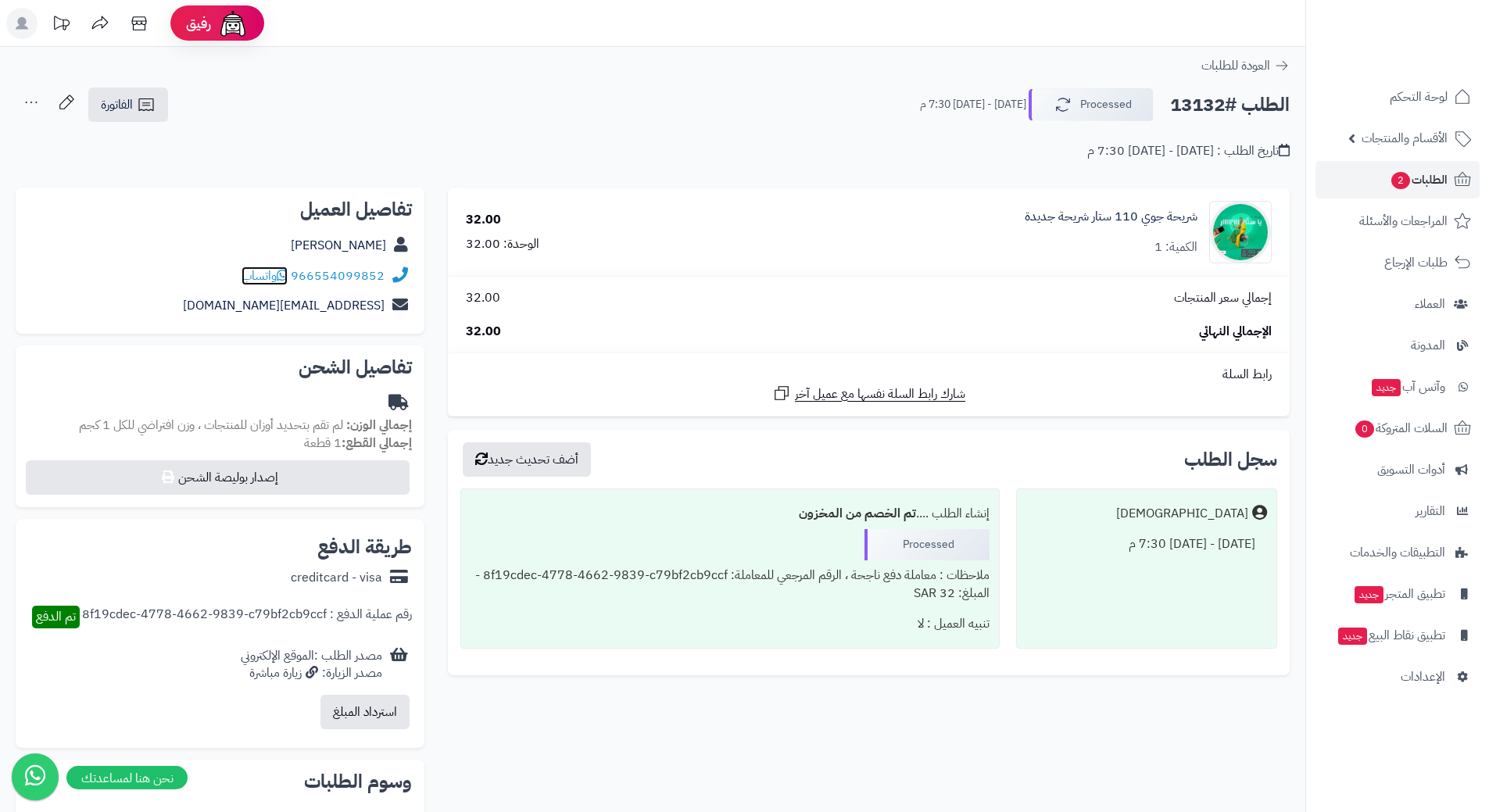
click at [284, 276] on icon at bounding box center [282, 275] width 11 height 13
